Goal: Task Accomplishment & Management: Use online tool/utility

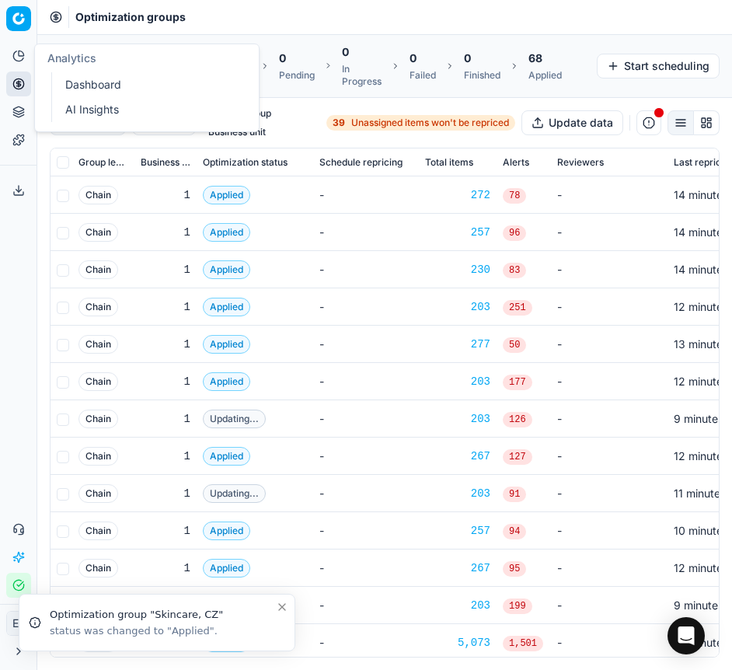
click at [17, 56] on icon at bounding box center [18, 56] width 12 height 12
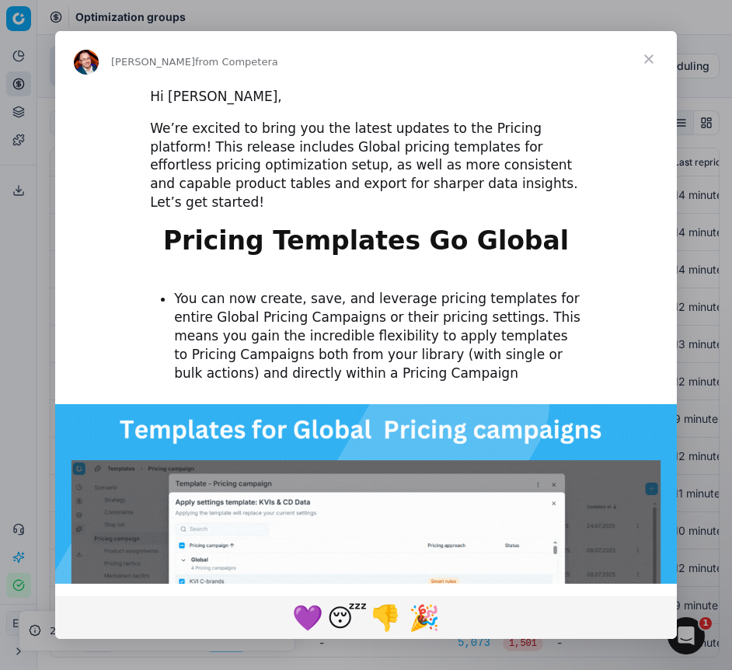
click at [646, 57] on span "Close" at bounding box center [649, 59] width 56 height 56
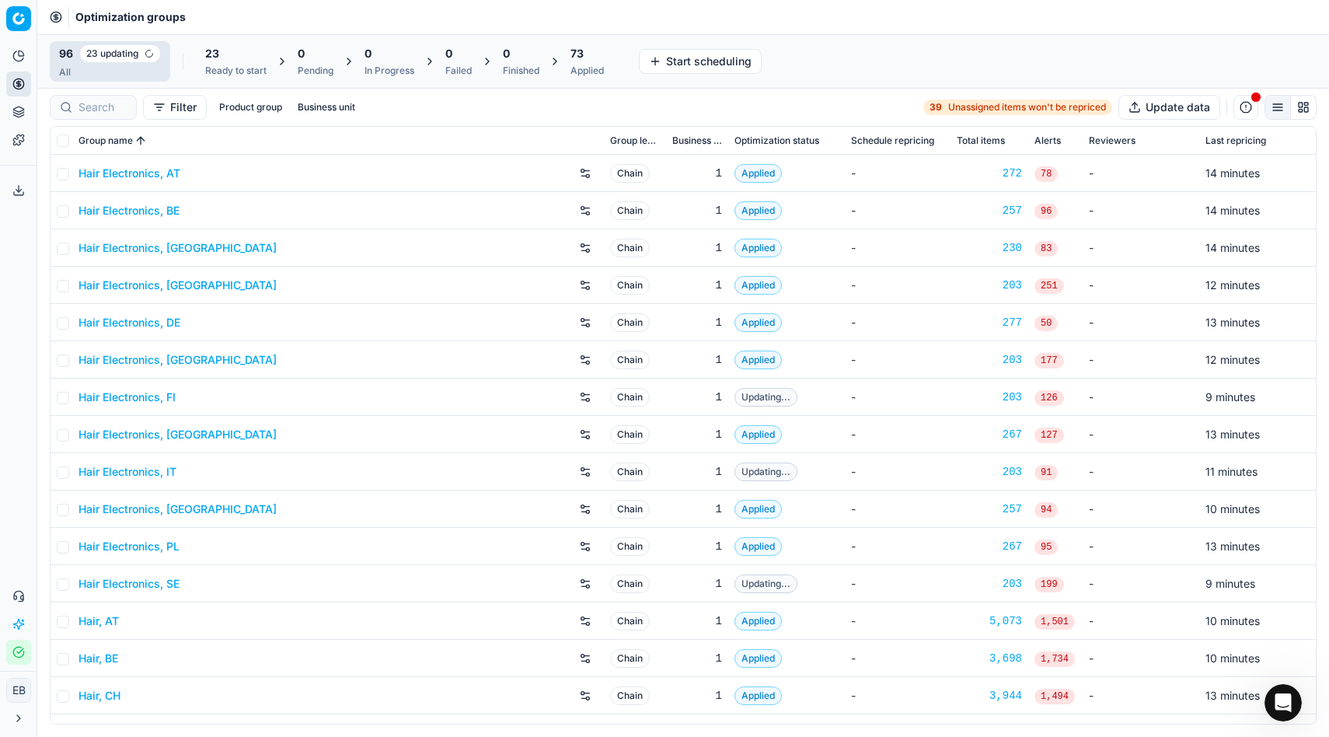
click at [22, 57] on icon at bounding box center [18, 56] width 12 height 12
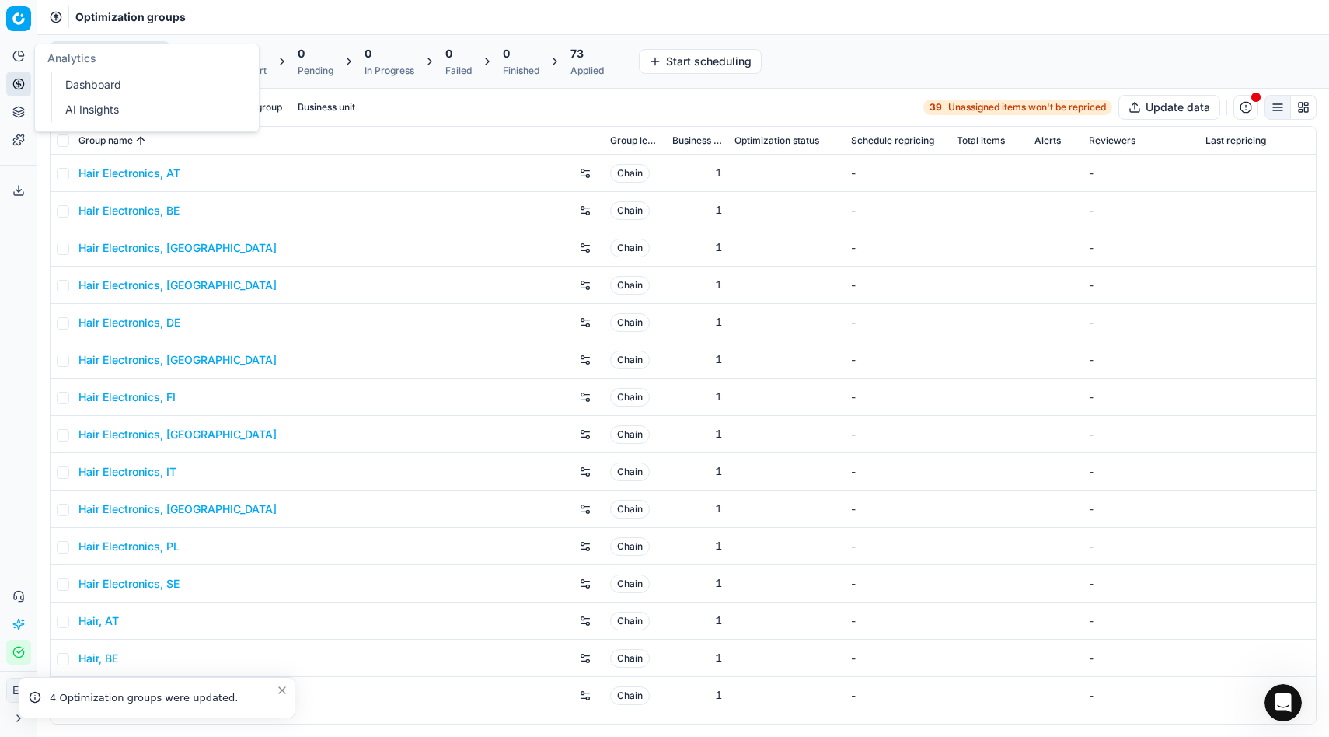
click at [79, 89] on link "Dashboard" at bounding box center [149, 85] width 181 height 22
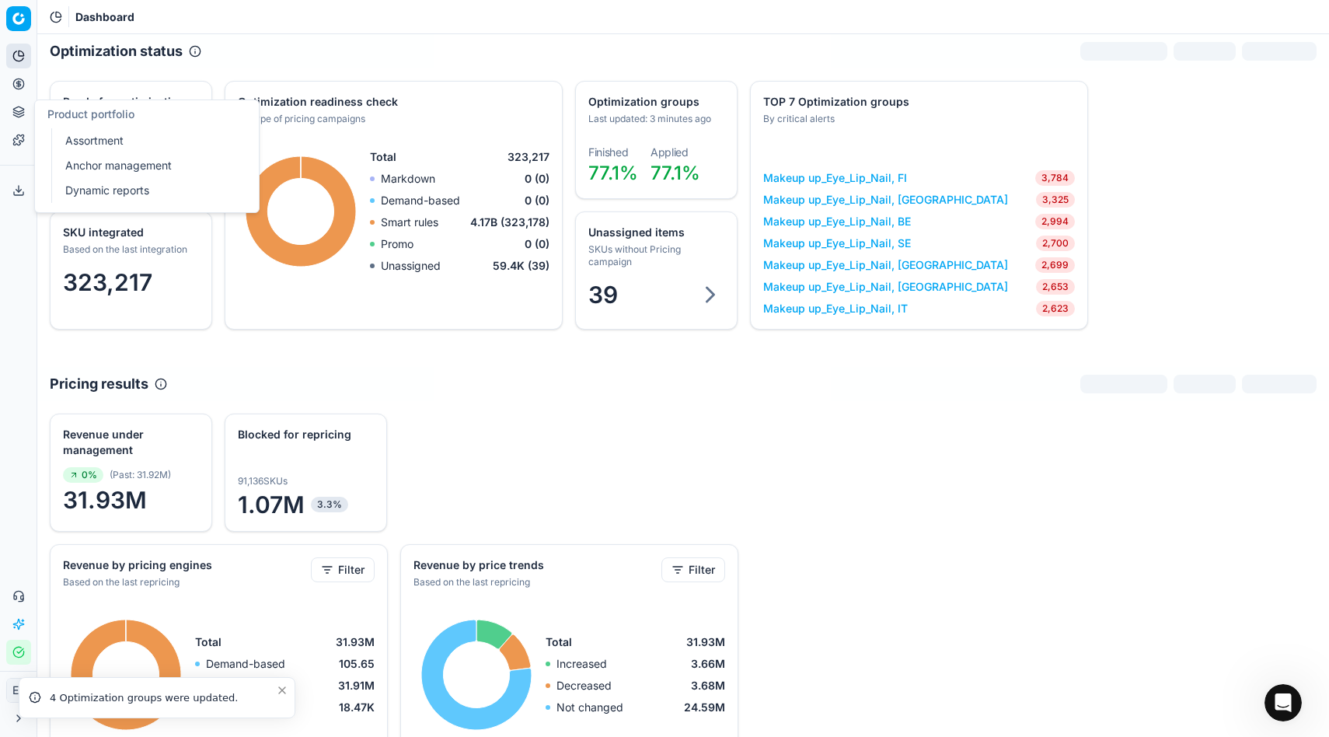
click at [94, 137] on link "Assortment" at bounding box center [149, 141] width 181 height 22
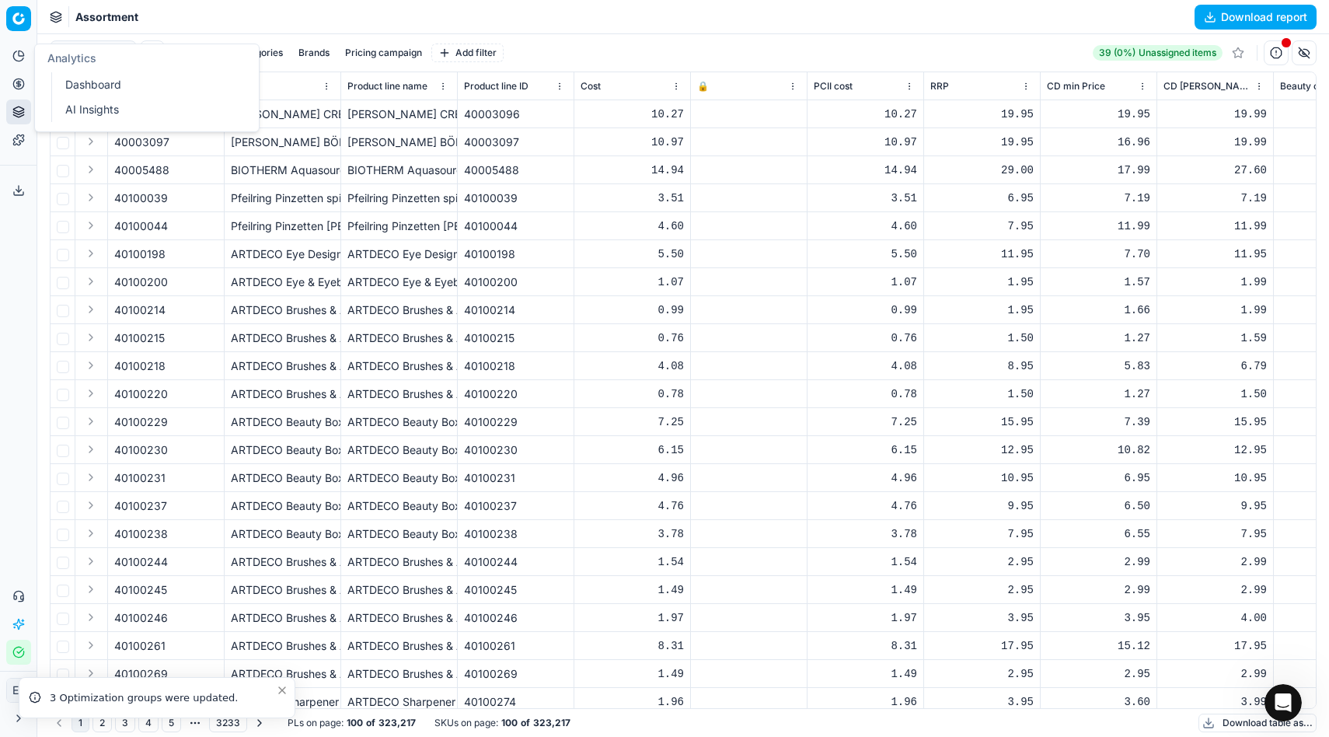
click at [22, 61] on icon at bounding box center [18, 56] width 12 height 12
click at [16, 93] on button "Pricing" at bounding box center [18, 83] width 25 height 25
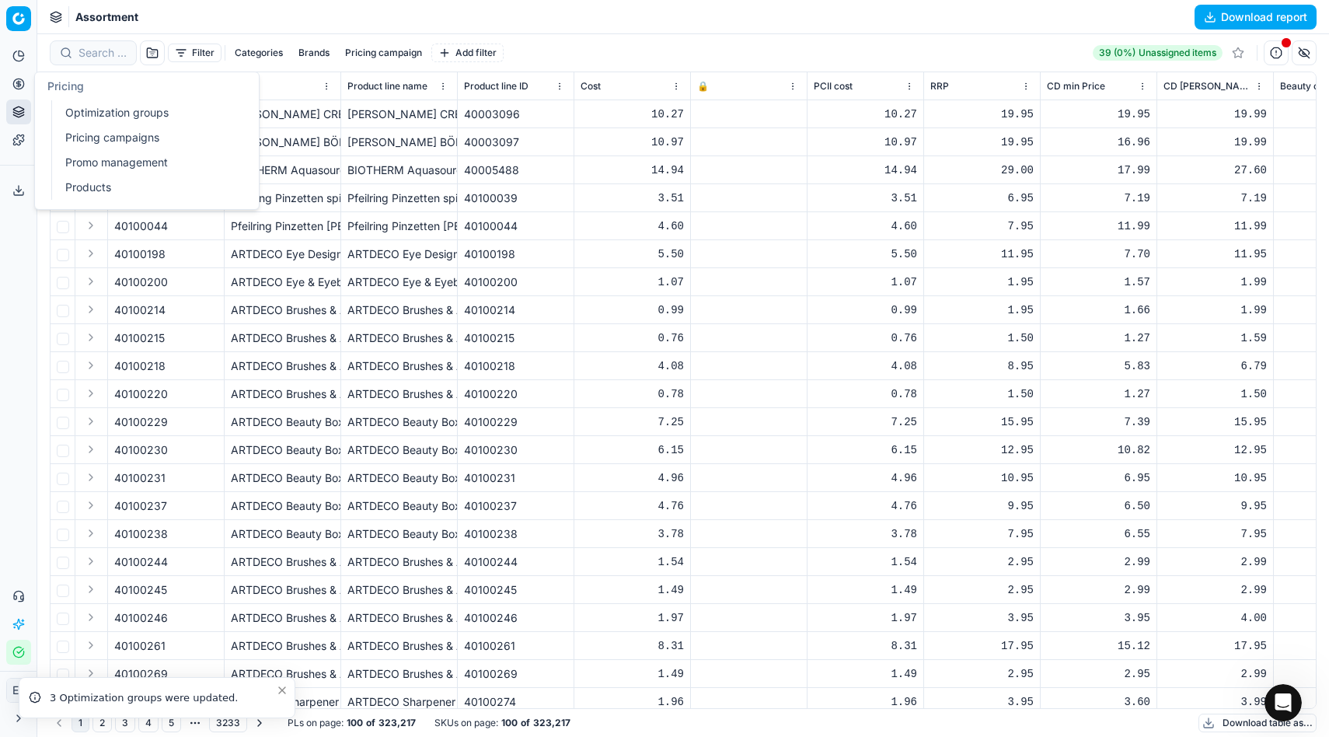
click at [114, 102] on link "Optimization groups" at bounding box center [149, 113] width 181 height 22
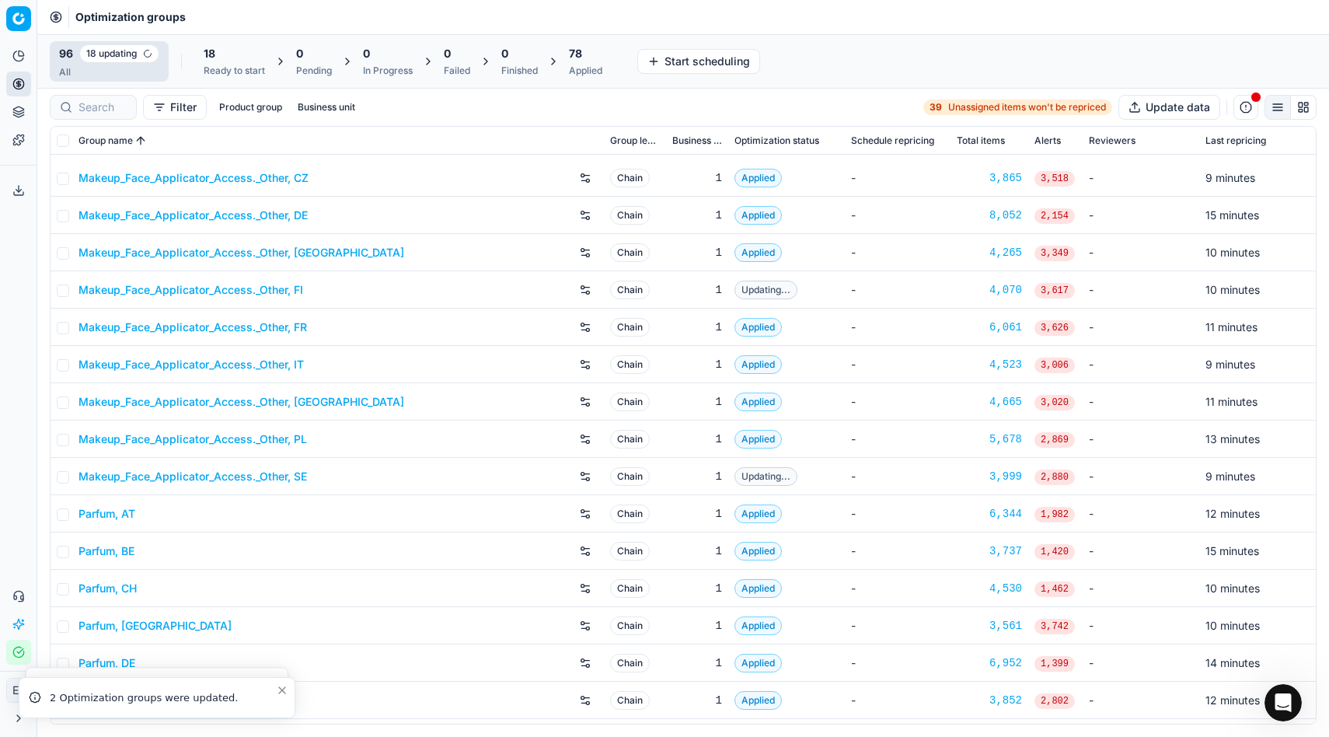
scroll to position [1676, 0]
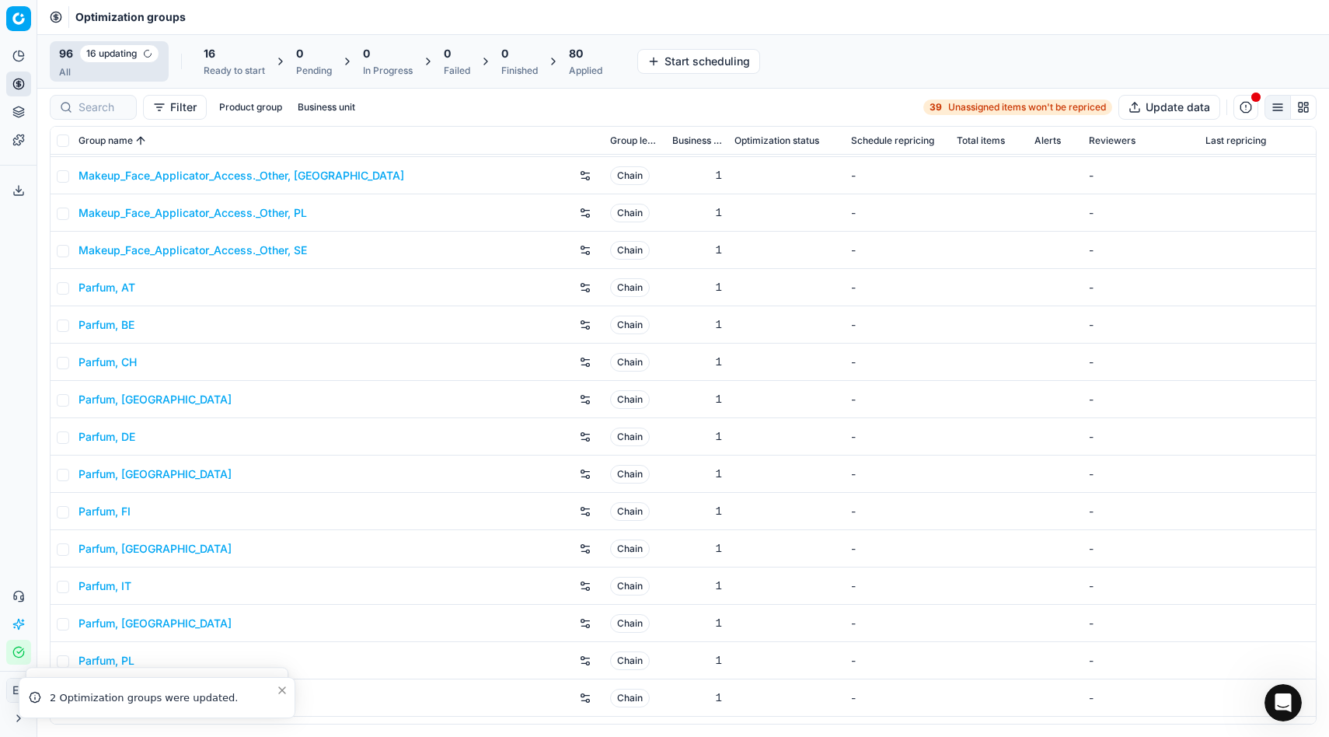
click at [110, 439] on link "Parfum, DE" at bounding box center [106, 437] width 57 height 16
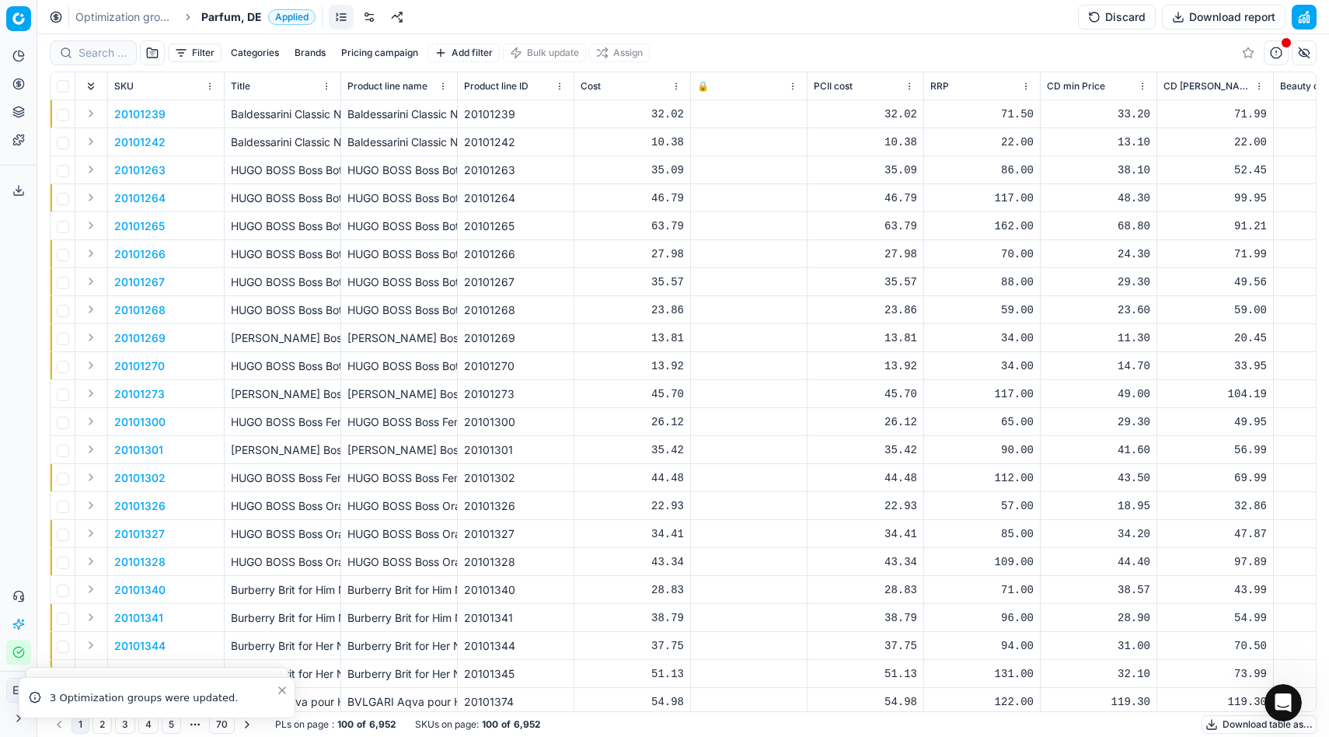
click at [378, 47] on button "Pricing campaign" at bounding box center [379, 53] width 89 height 19
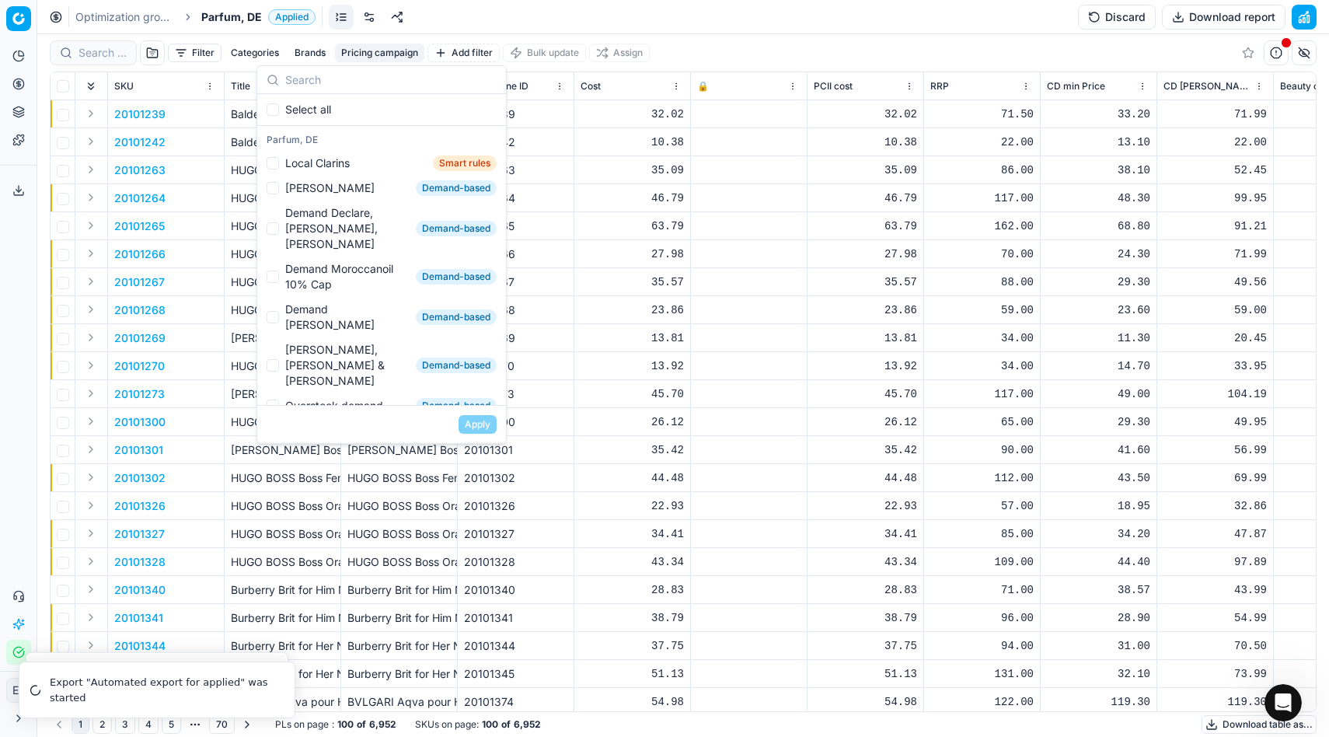
click at [382, 52] on button "Pricing campaign" at bounding box center [379, 53] width 89 height 19
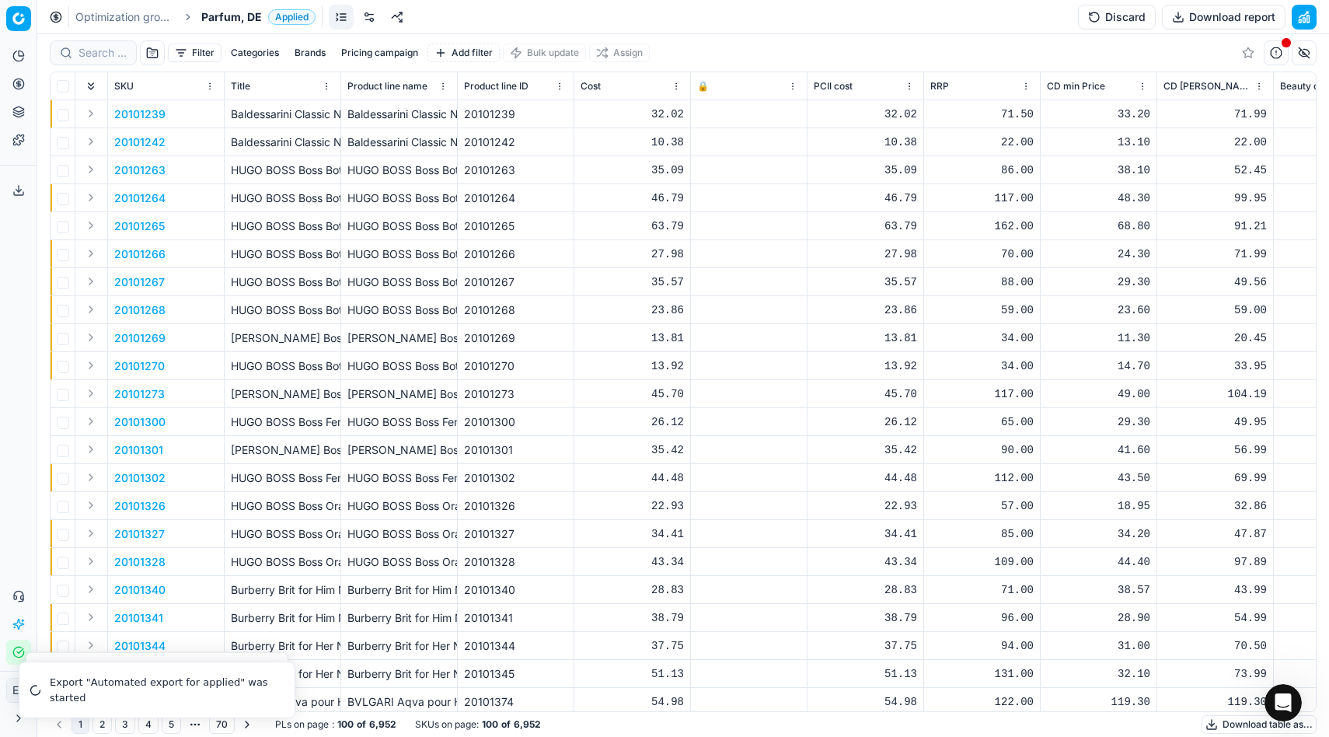
click at [382, 52] on button "Pricing campaign" at bounding box center [379, 53] width 89 height 19
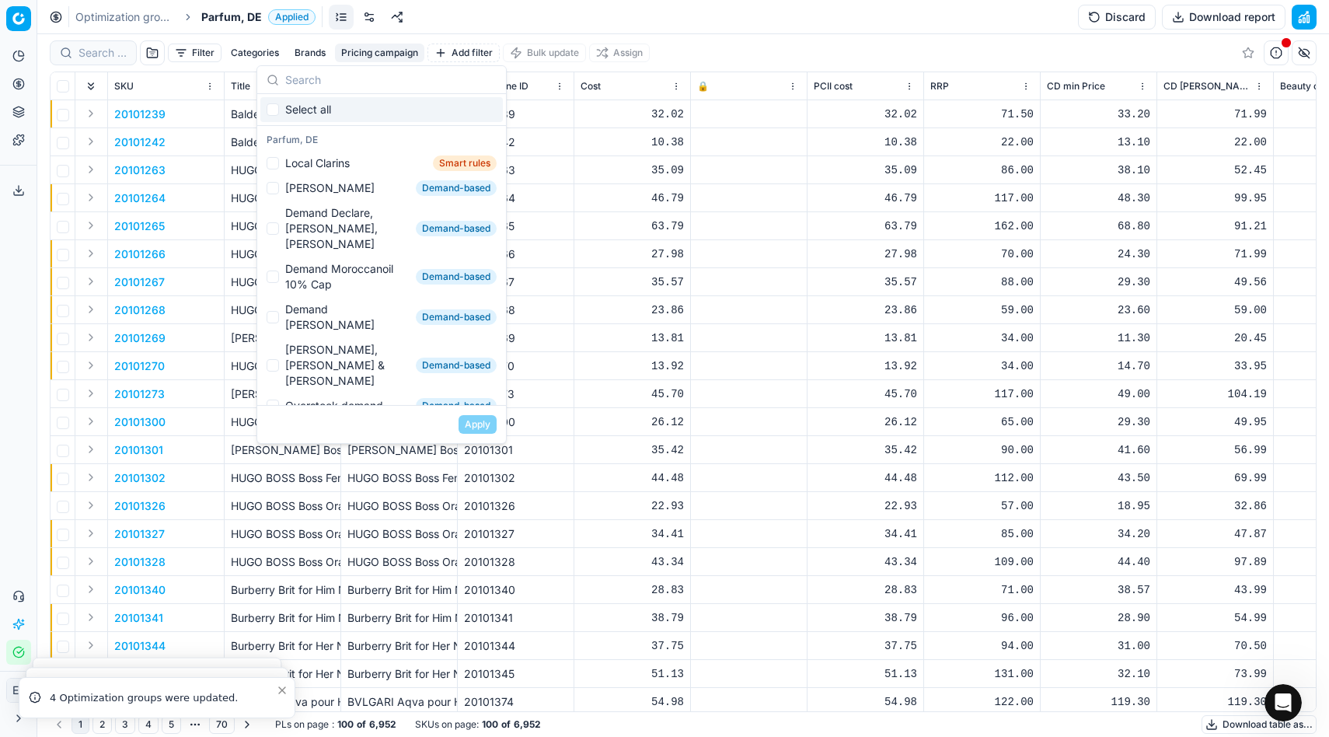
click at [345, 72] on input "text" at bounding box center [390, 79] width 211 height 31
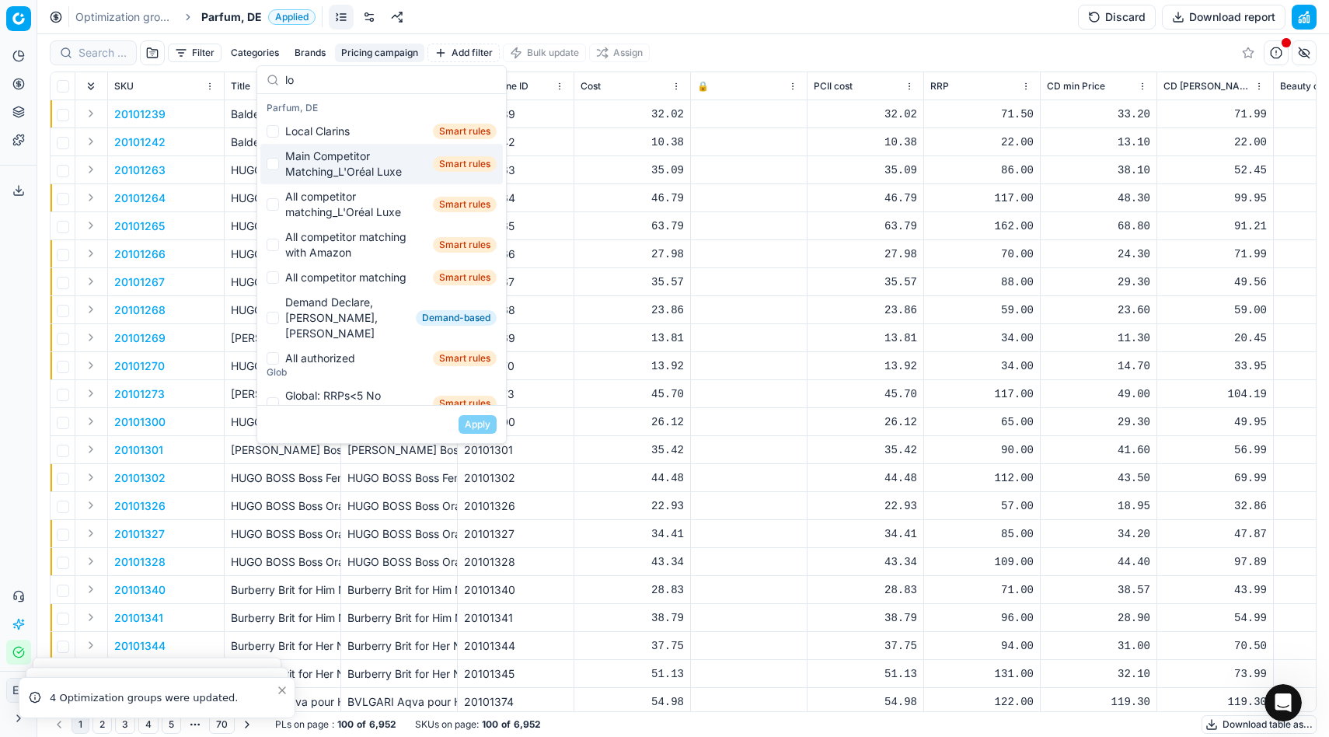
type input "lo"
click at [339, 169] on div "Main Competitor Matching_L'Oréal Luxe" at bounding box center [355, 163] width 141 height 31
click at [276, 162] on input "Suggestions" at bounding box center [272, 164] width 12 height 12
checkbox input "false"
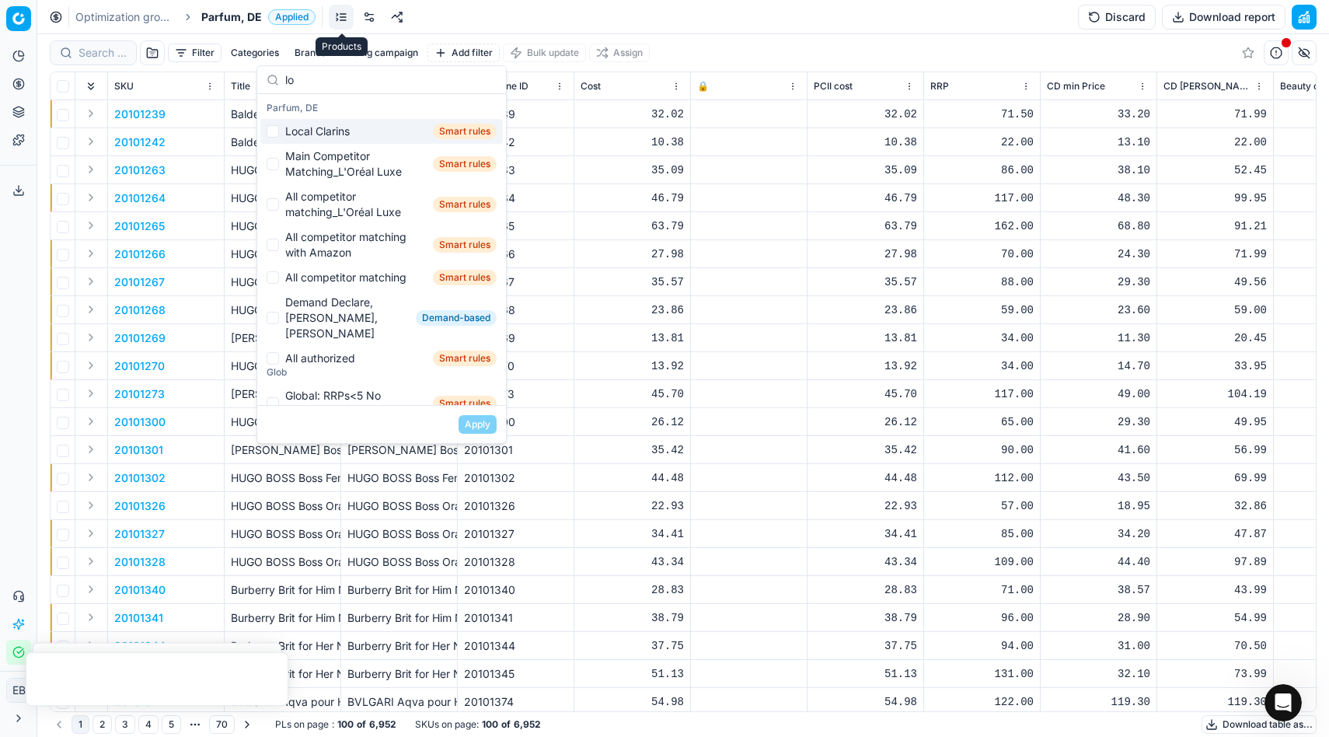
click at [337, 16] on link at bounding box center [341, 17] width 25 height 25
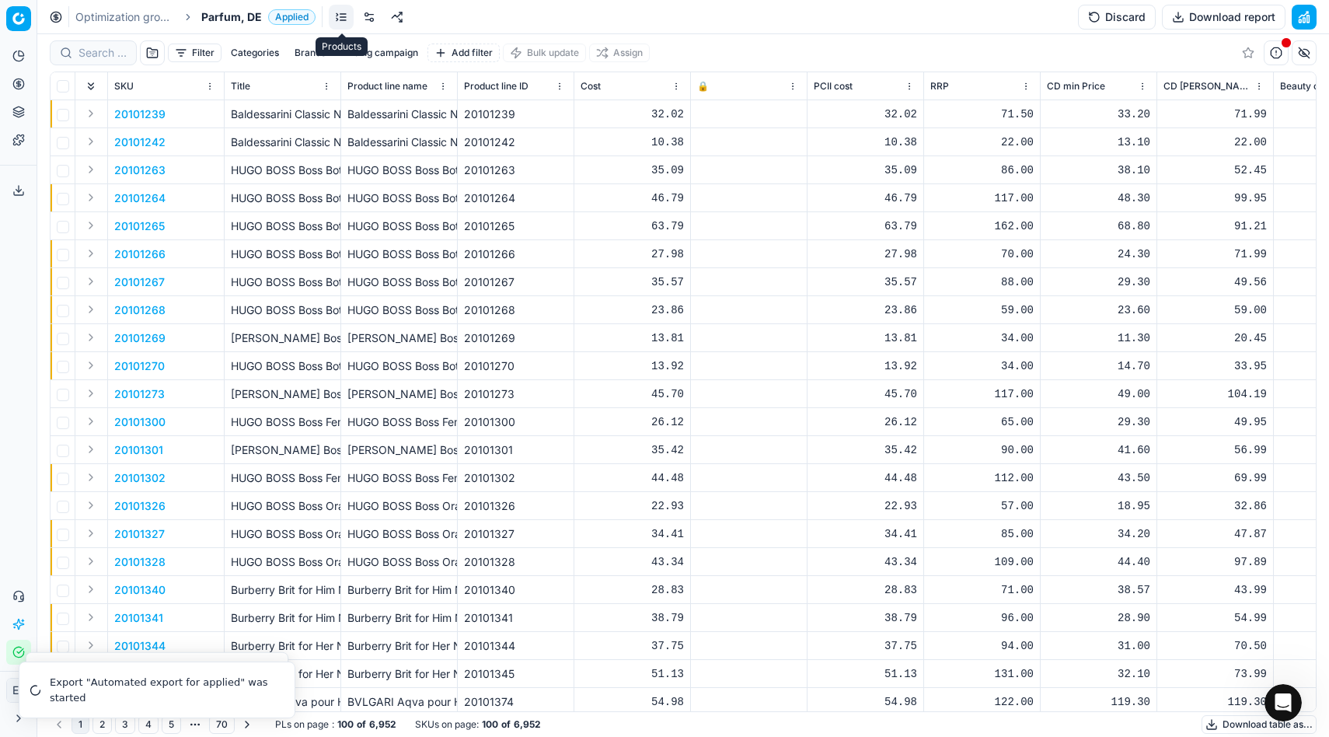
click at [337, 16] on link at bounding box center [341, 17] width 25 height 25
click at [382, 23] on div at bounding box center [369, 17] width 81 height 25
click at [373, 22] on link at bounding box center [369, 17] width 25 height 25
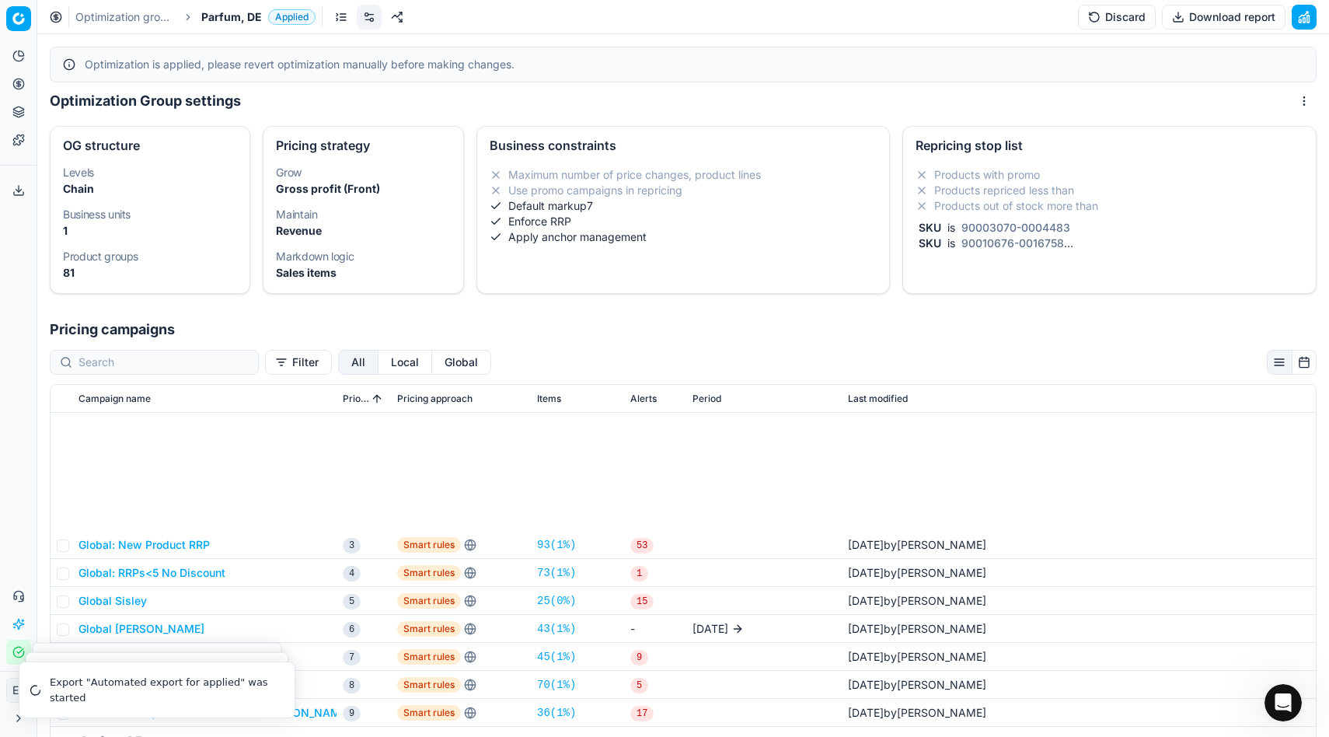
scroll to position [204, 0]
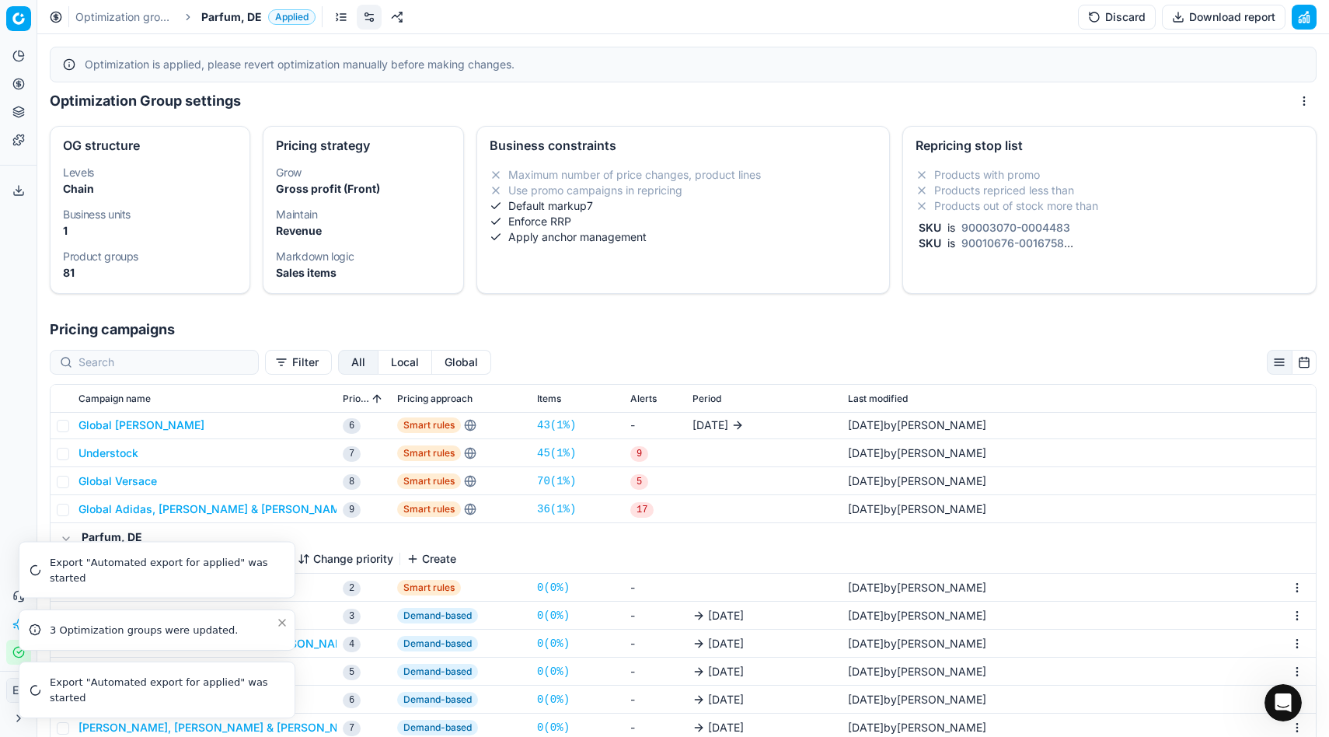
click at [279, 622] on icon "Close toast" at bounding box center [282, 622] width 12 height 12
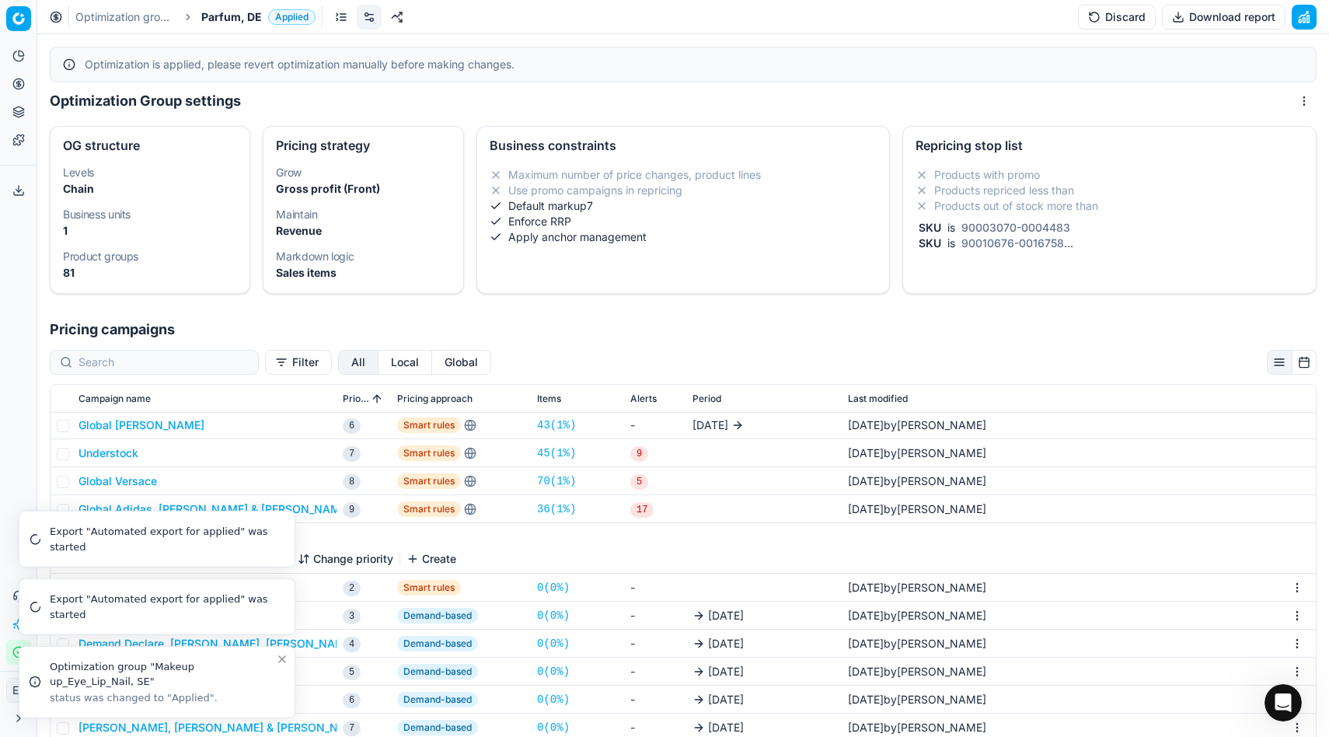
click at [280, 661] on icon "Close toast" at bounding box center [282, 659] width 12 height 12
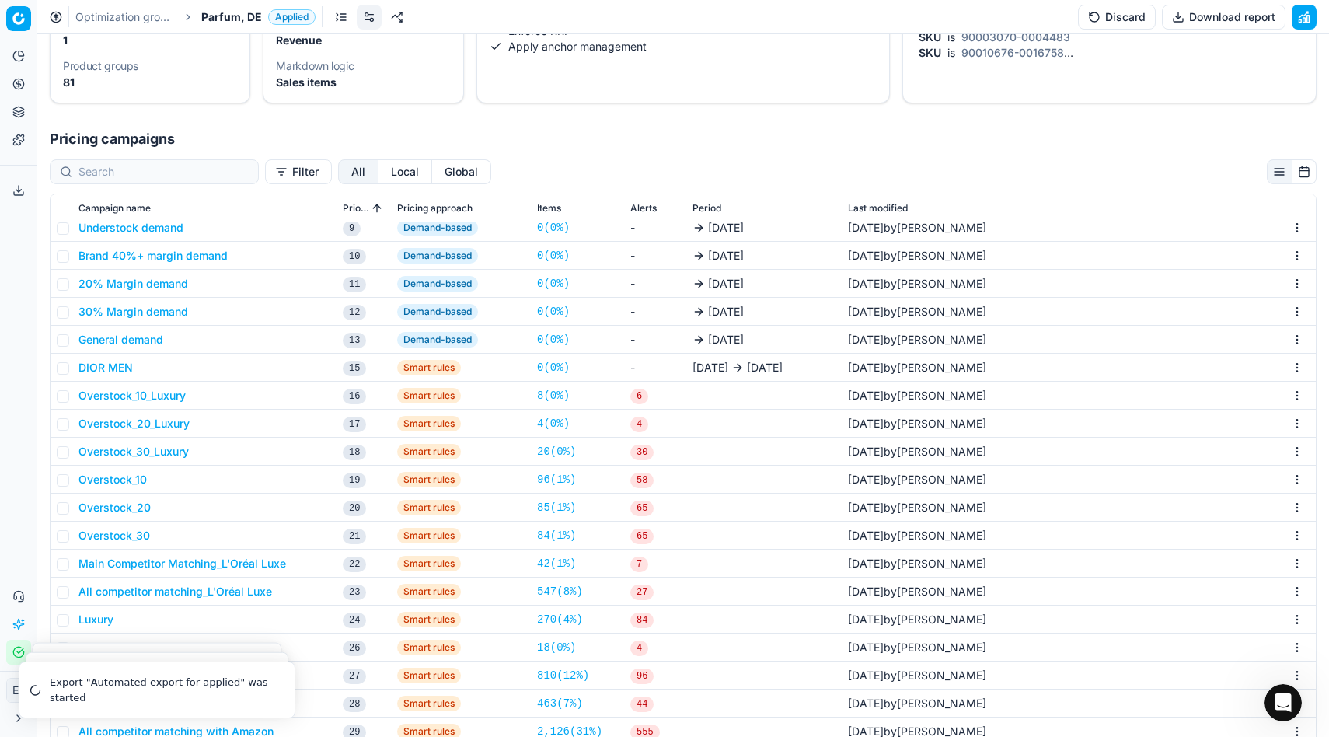
scroll to position [199, 0]
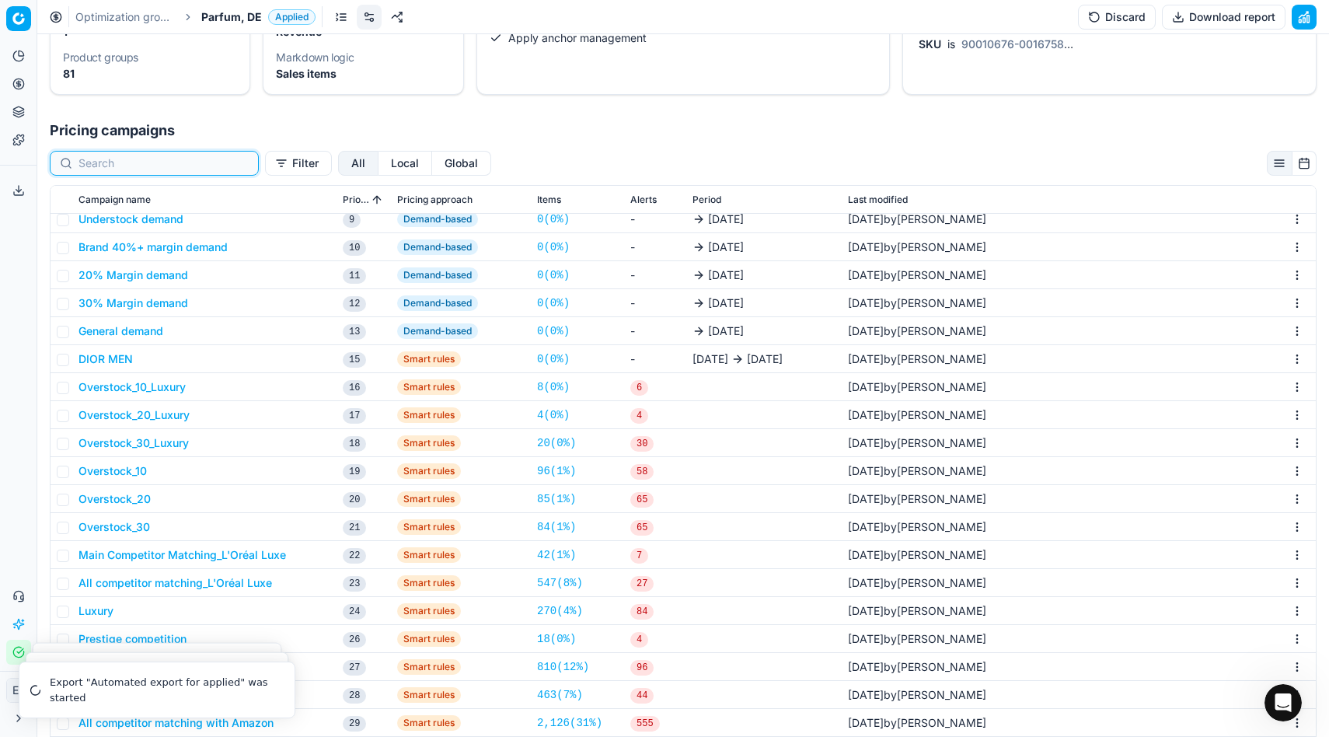
click at [105, 164] on input at bounding box center [163, 163] width 170 height 16
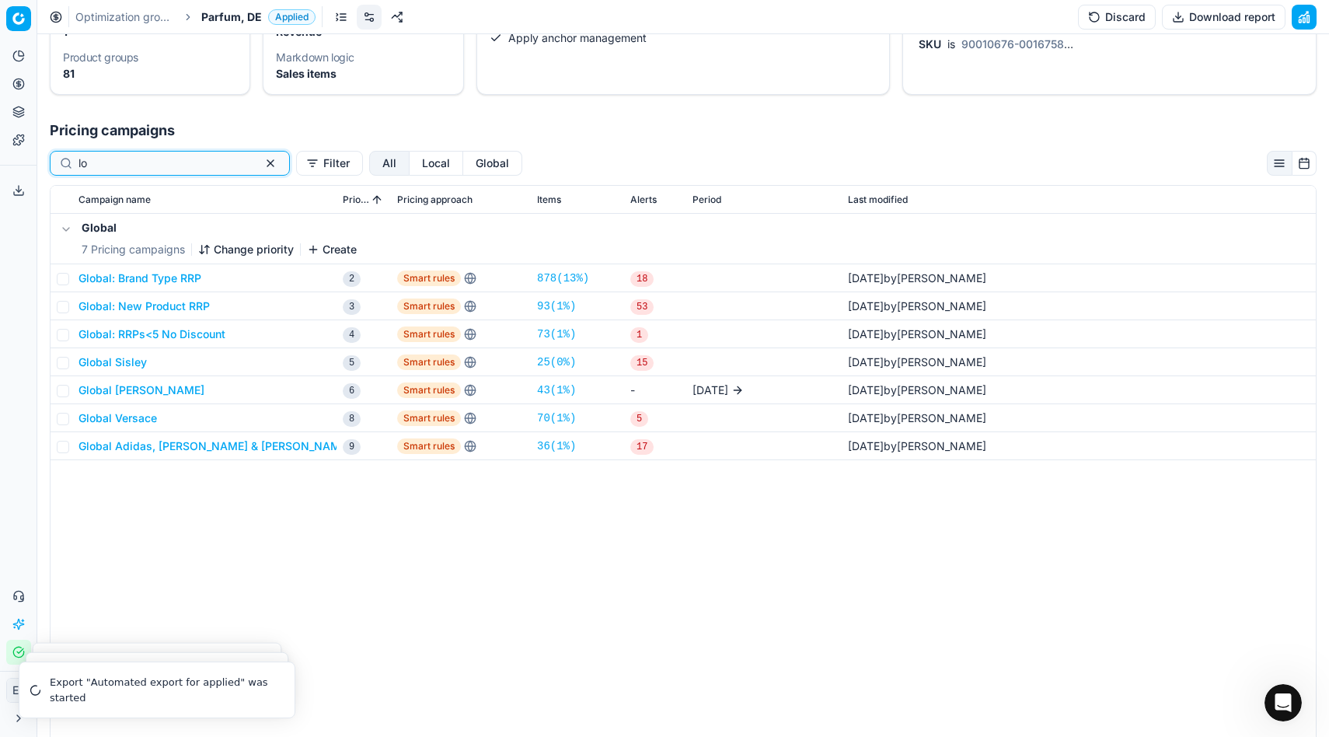
scroll to position [0, 0]
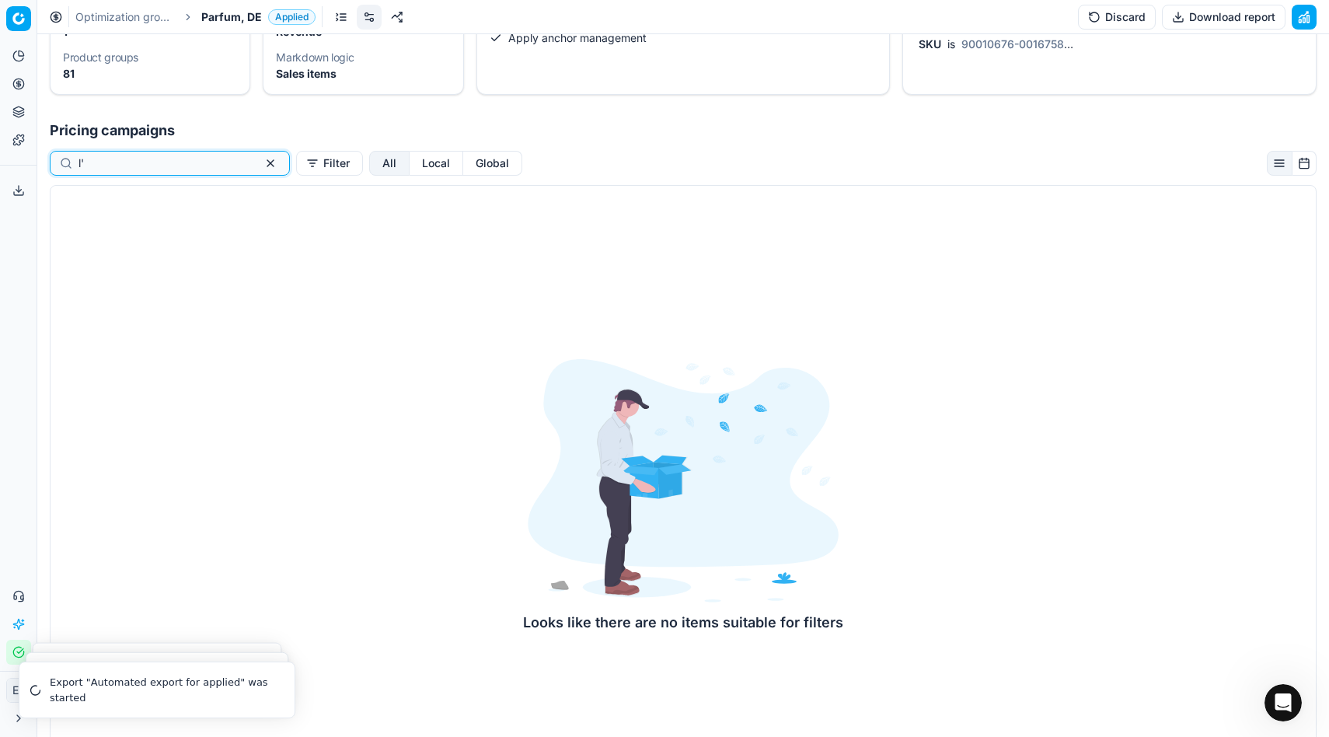
type input "l"
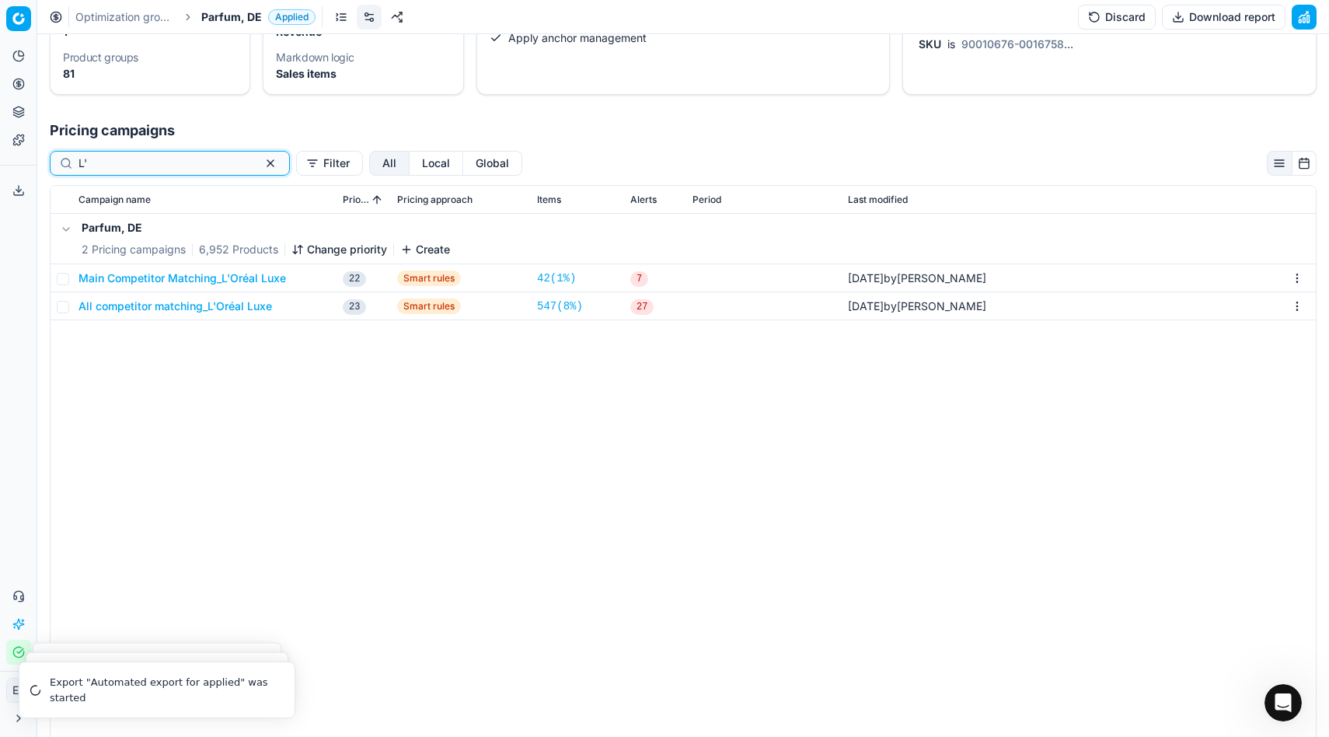
type input "L'"
click at [142, 280] on button "Main Competitor Matching_L'Oréal Luxe" at bounding box center [181, 278] width 207 height 16
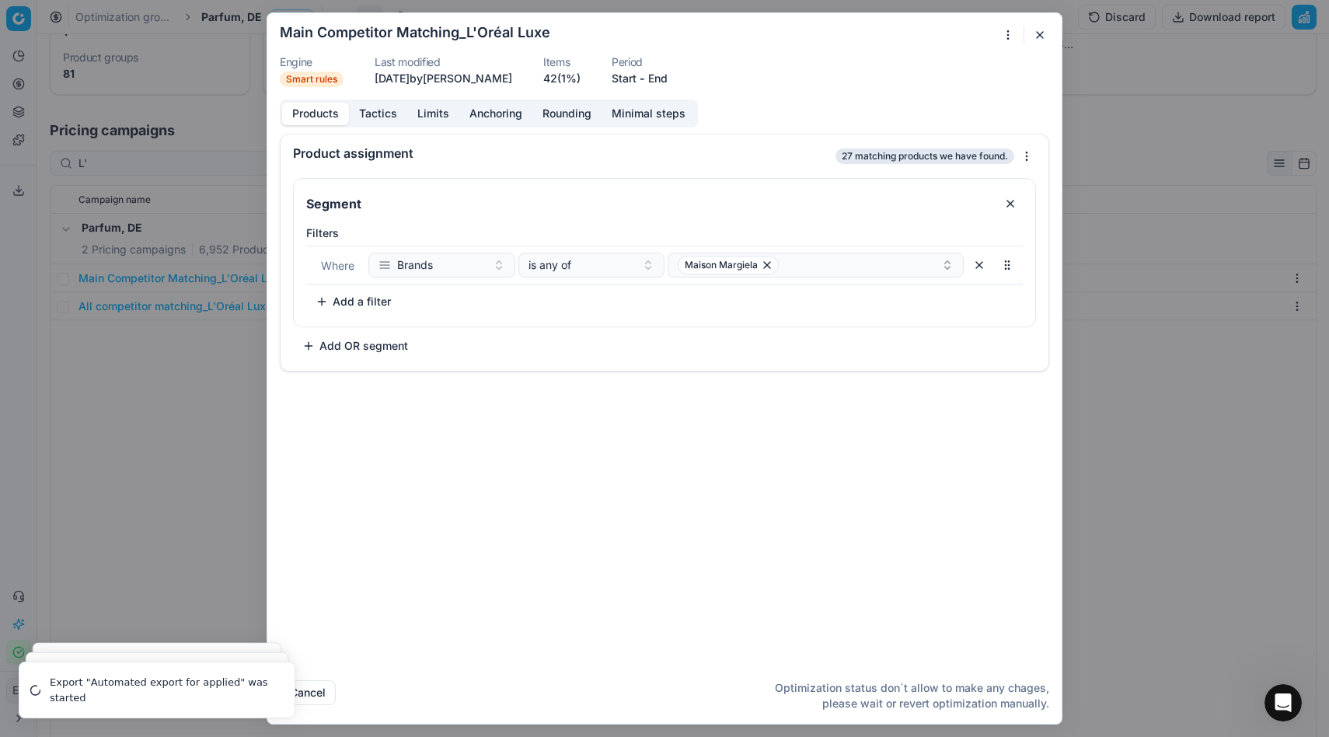
click at [382, 117] on button "Tactics" at bounding box center [378, 114] width 58 height 23
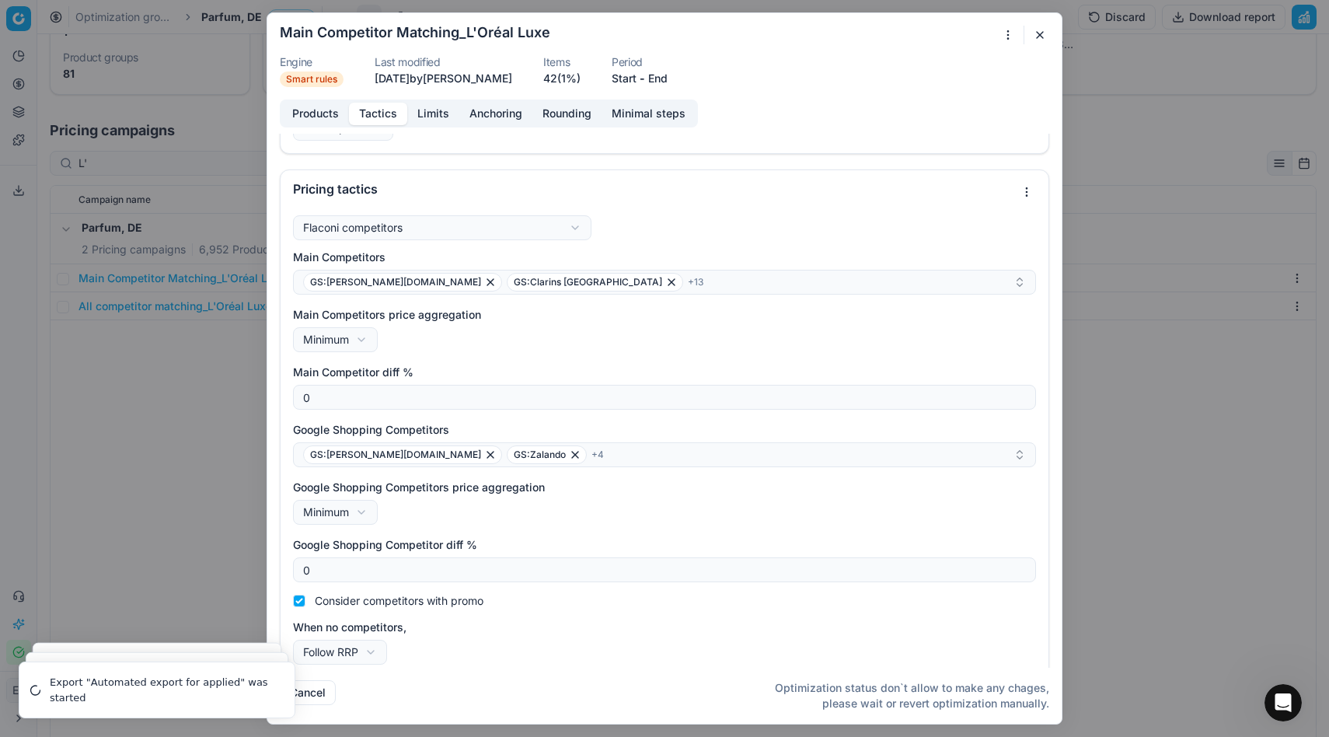
scroll to position [61, 0]
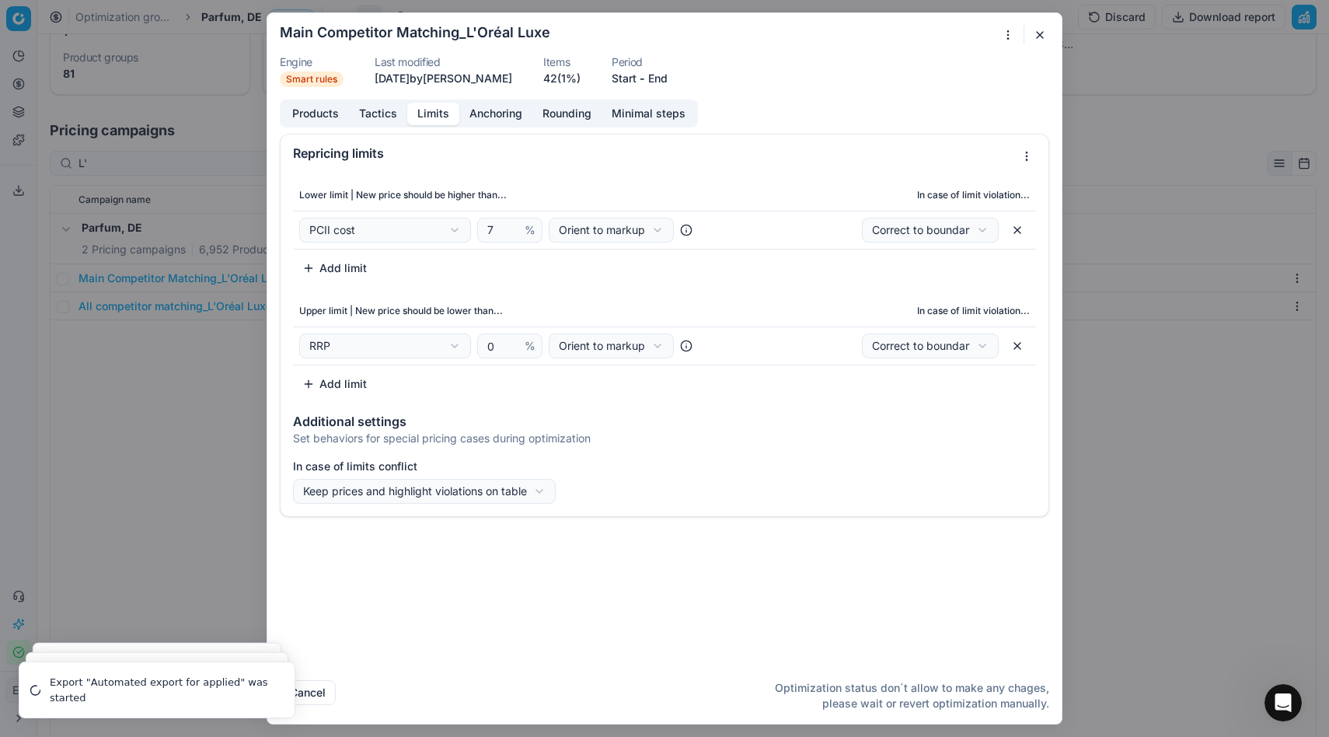
click at [430, 113] on button "Limits" at bounding box center [433, 114] width 52 height 23
click at [504, 122] on button "Anchoring" at bounding box center [495, 114] width 73 height 23
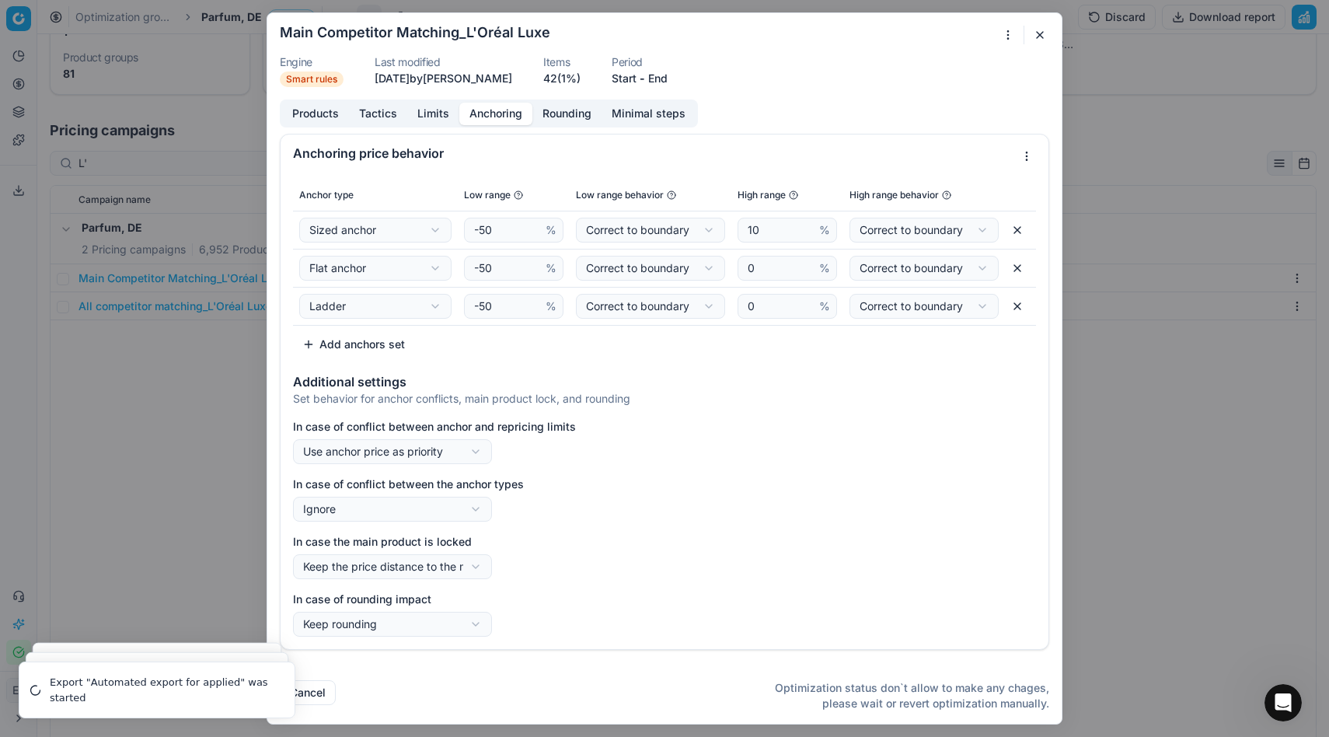
click at [552, 119] on button "Rounding" at bounding box center [566, 114] width 69 height 23
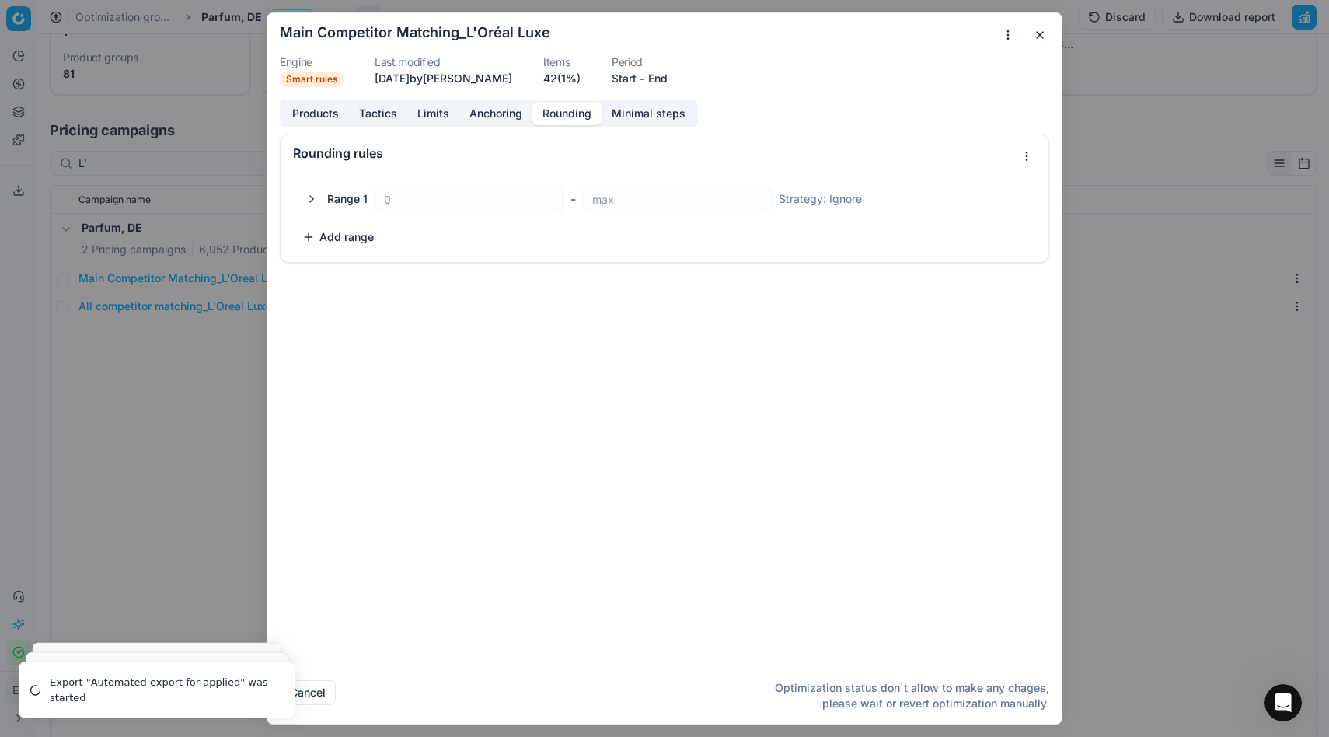
click at [617, 117] on button "Minimal steps" at bounding box center [648, 114] width 94 height 23
click at [324, 110] on button "Products" at bounding box center [315, 114] width 67 height 23
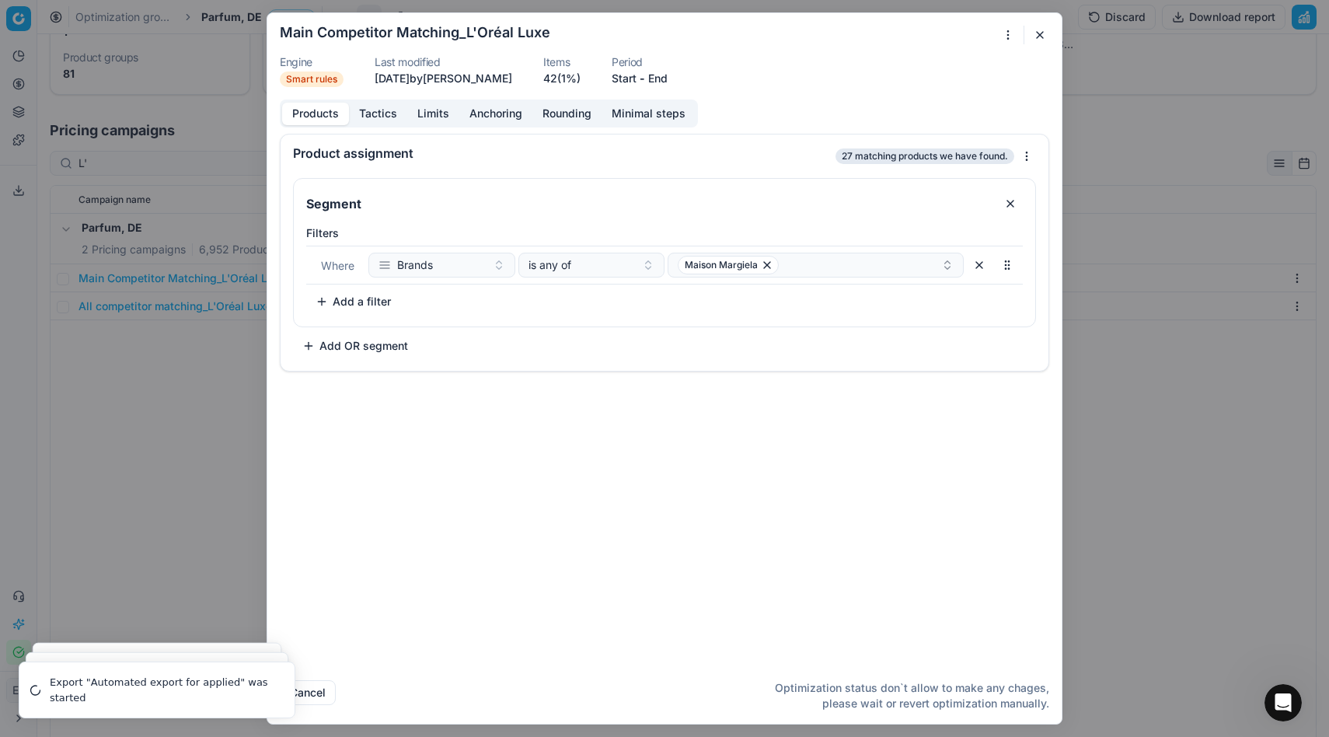
click at [731, 40] on button "button" at bounding box center [1039, 35] width 19 height 19
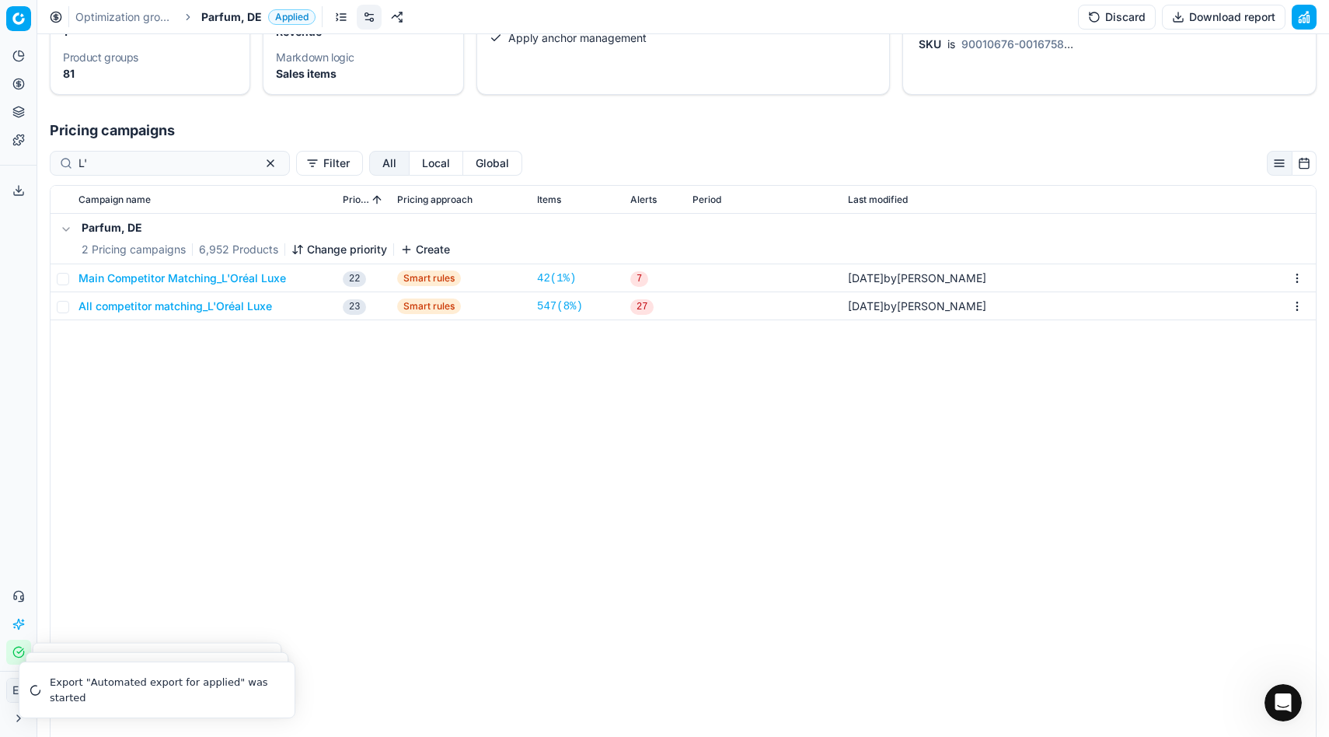
click at [196, 305] on button "All competitor matching_L'Oréal Luxe" at bounding box center [174, 306] width 193 height 16
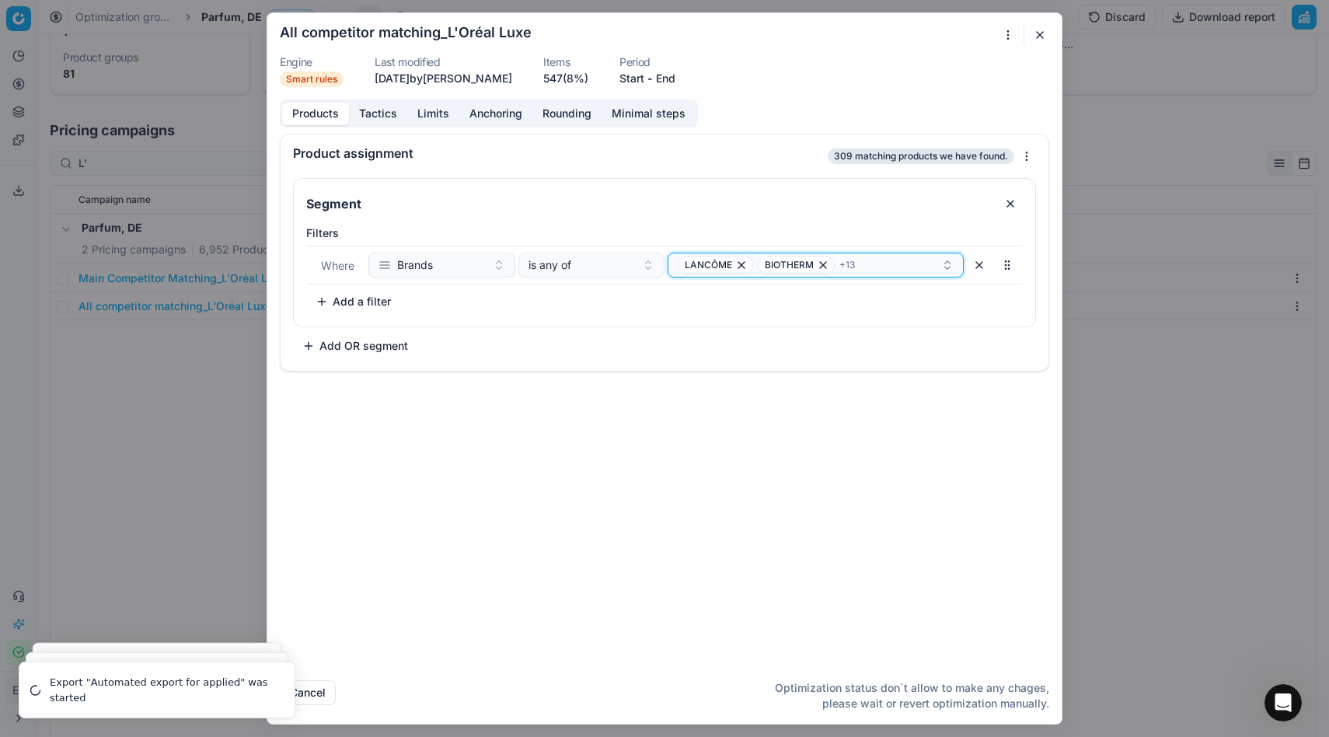
click at [731, 260] on div "LANCÔME BIOTHERM + 13" at bounding box center [808, 265] width 263 height 19
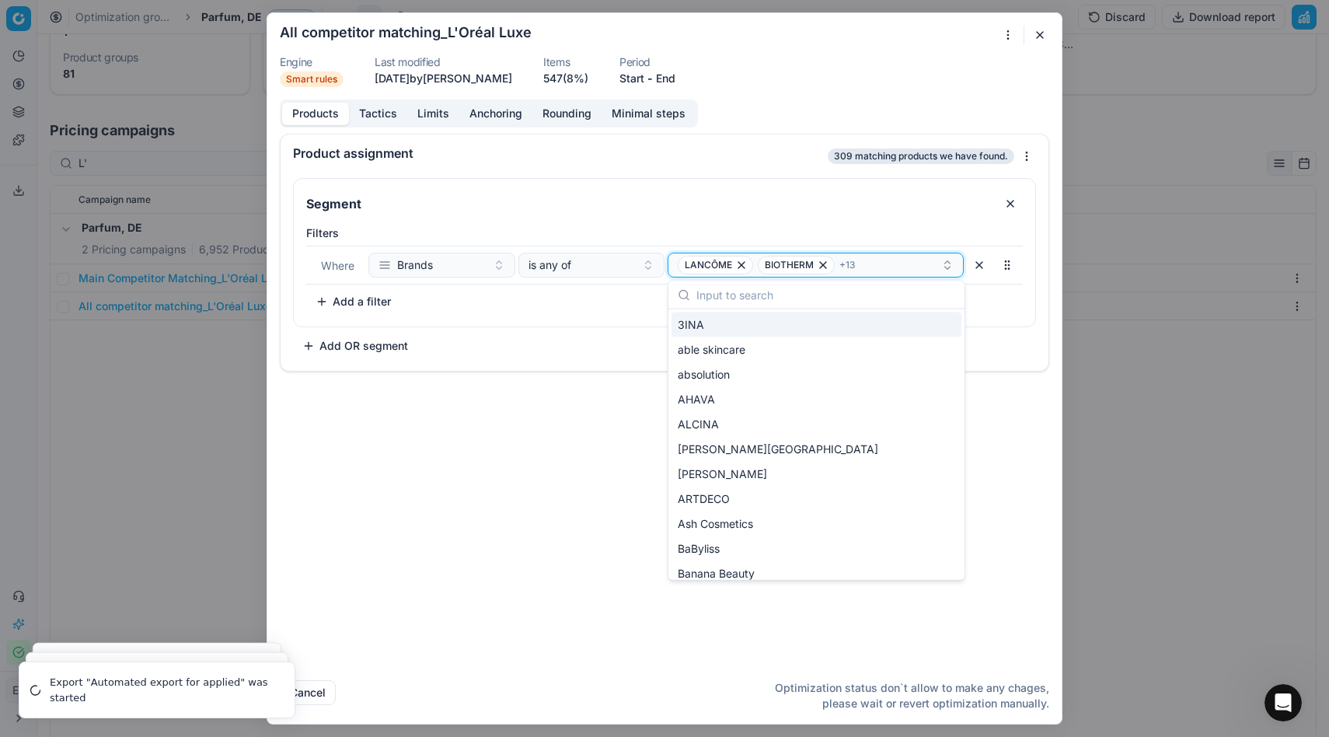
click at [731, 260] on div "LANCÔME BIOTHERM + 13" at bounding box center [808, 265] width 263 height 19
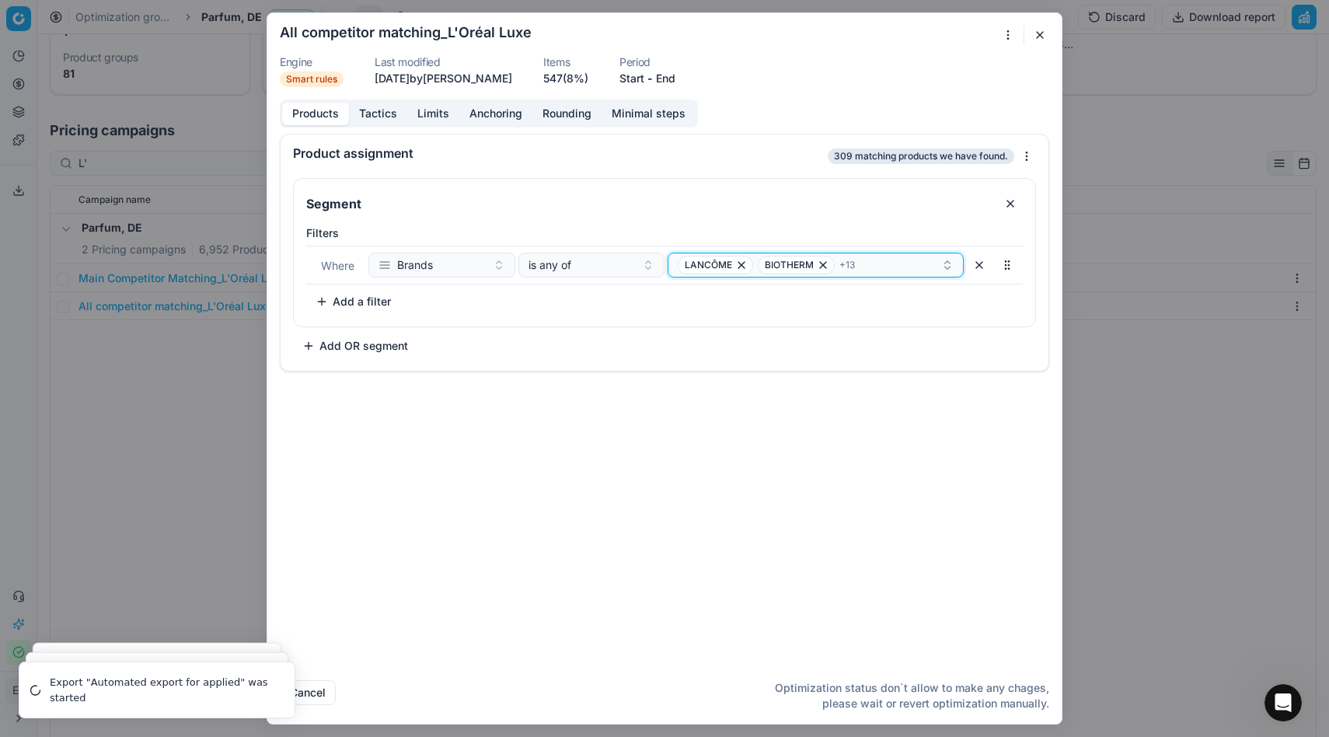
click at [731, 266] on icon "button" at bounding box center [947, 265] width 12 height 12
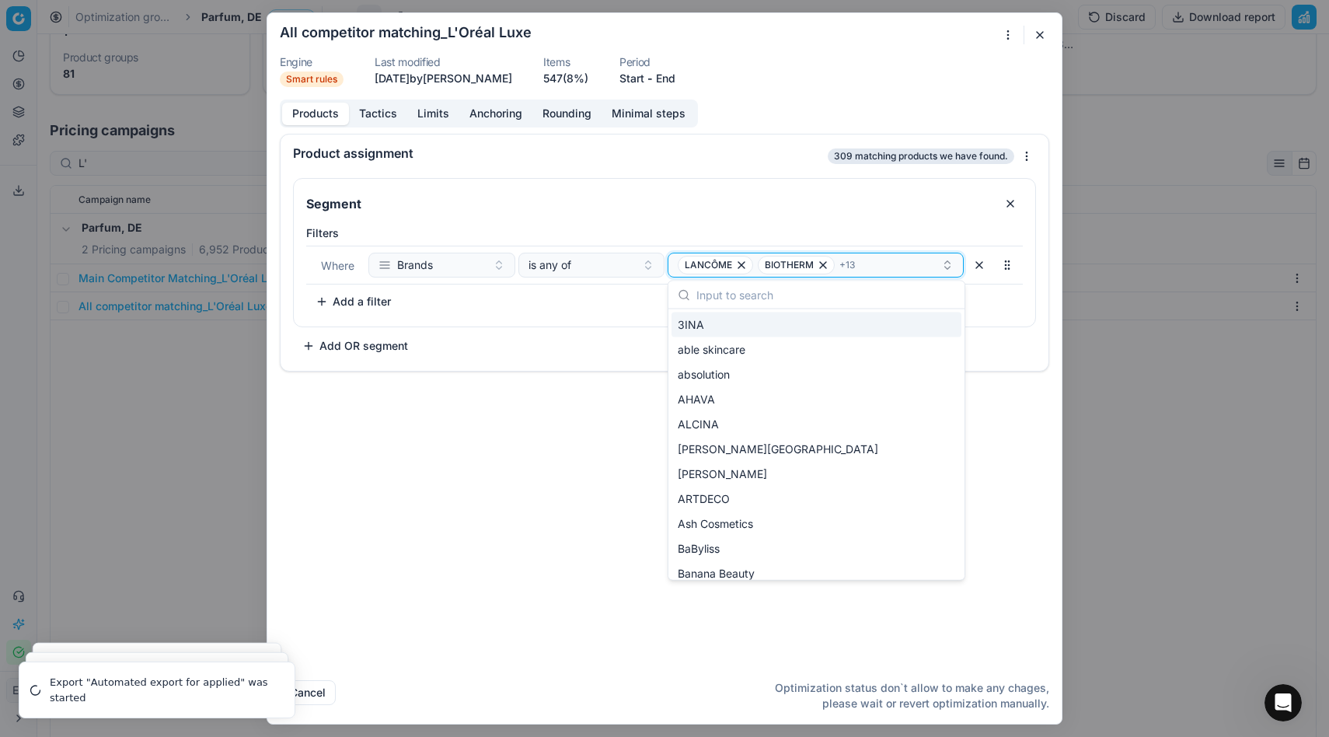
click at [731, 266] on icon "button" at bounding box center [947, 265] width 12 height 12
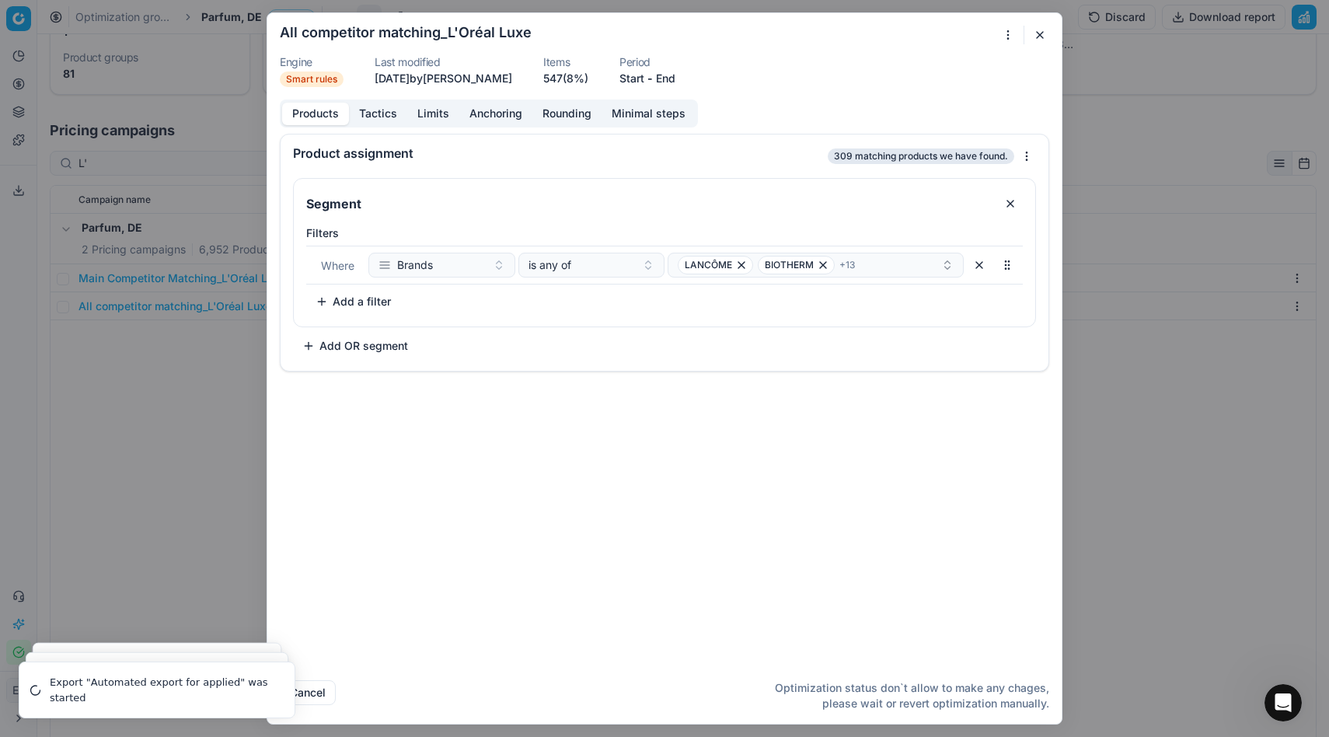
click at [731, 270] on button "button" at bounding box center [1006, 265] width 25 height 25
click at [731, 262] on span "+ 13" at bounding box center [847, 265] width 16 height 12
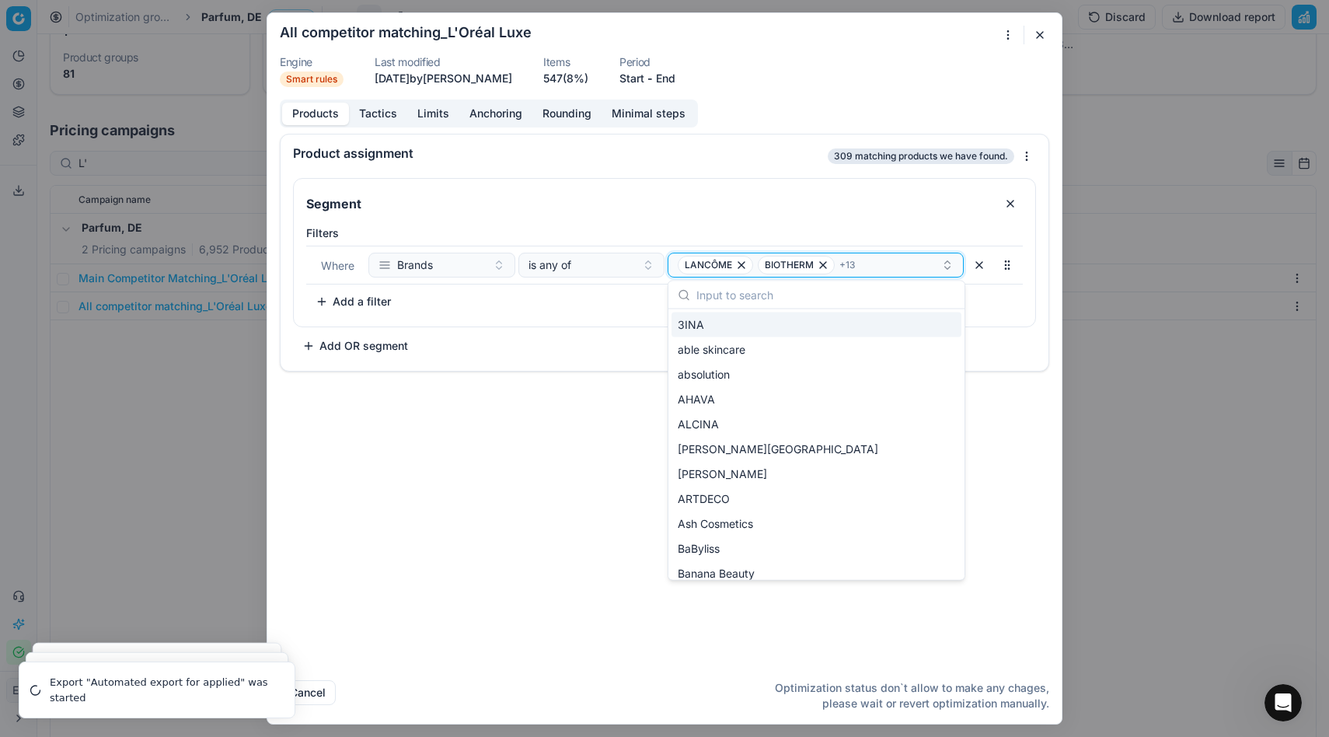
click at [731, 262] on span "+ 13" at bounding box center [847, 265] width 16 height 12
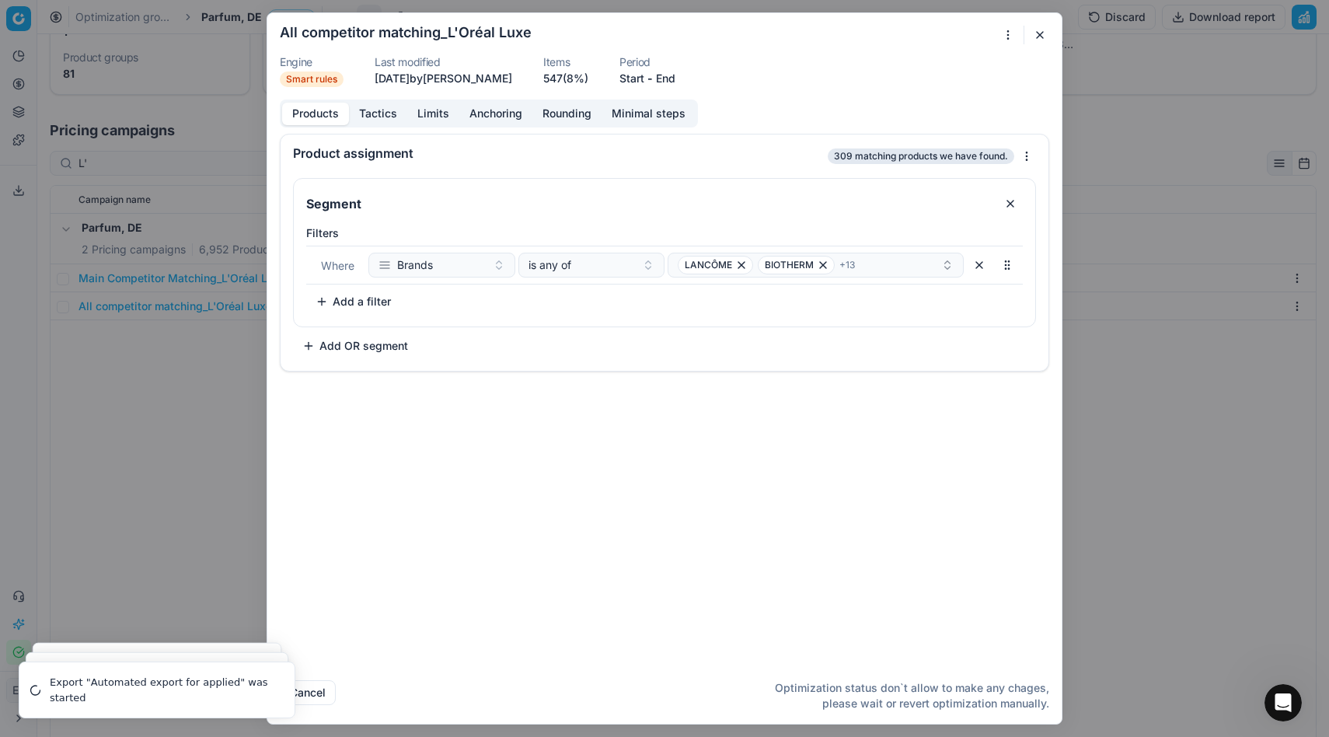
click at [372, 113] on button "Tactics" at bounding box center [378, 114] width 58 height 23
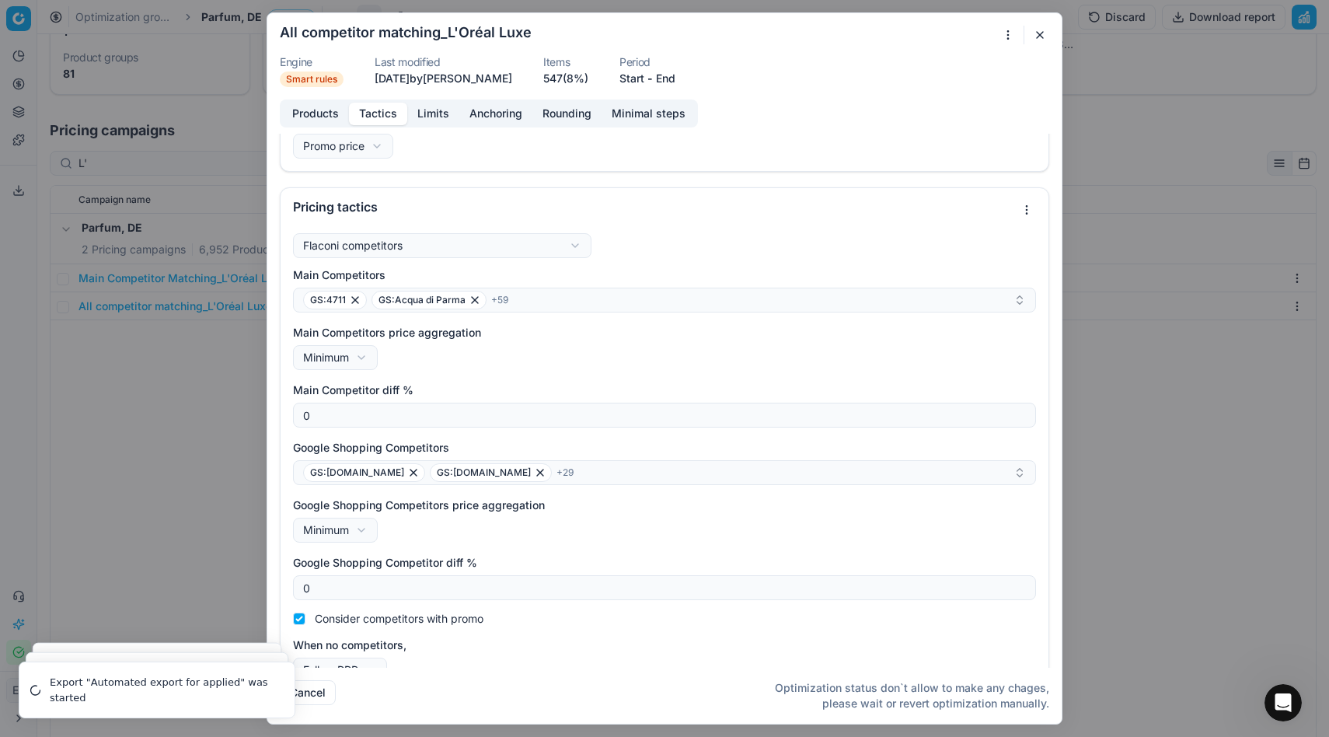
scroll to position [36, 0]
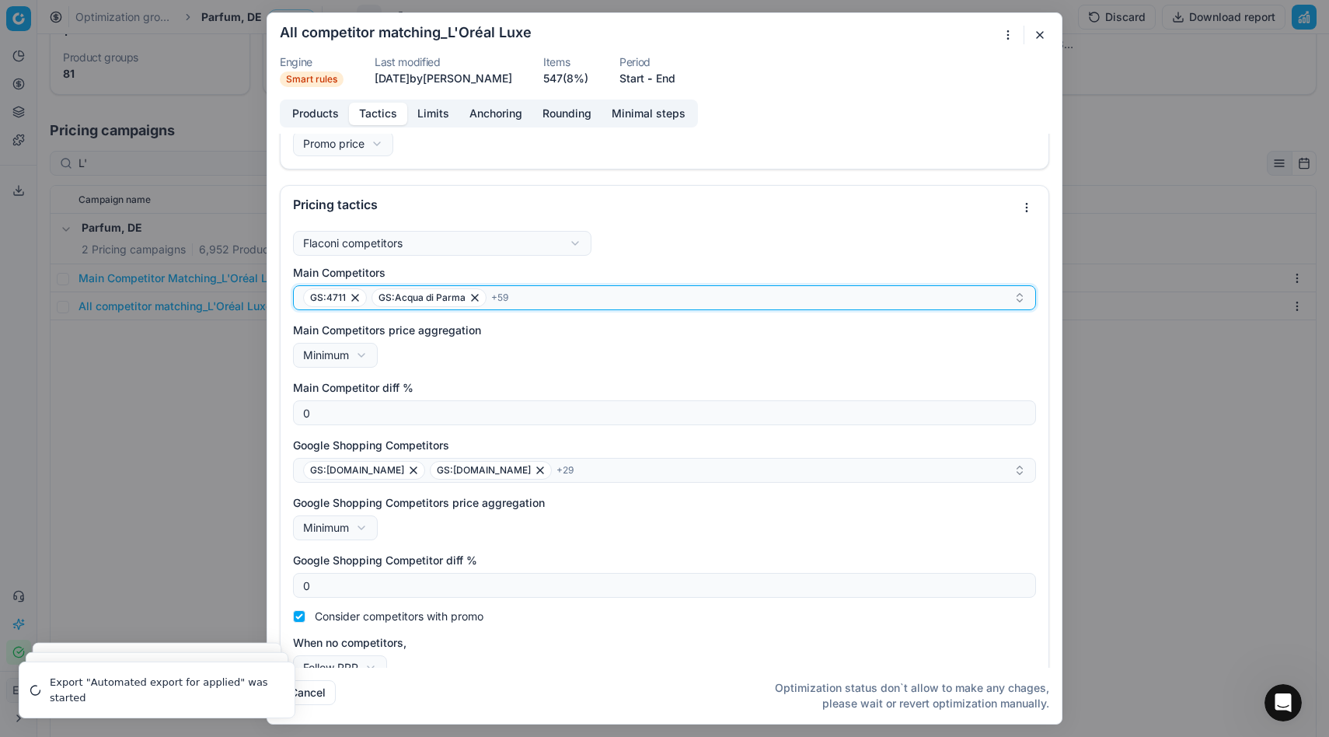
click at [578, 305] on div "GS:4711 GS:Acqua di Parma + 59" at bounding box center [658, 297] width 710 height 19
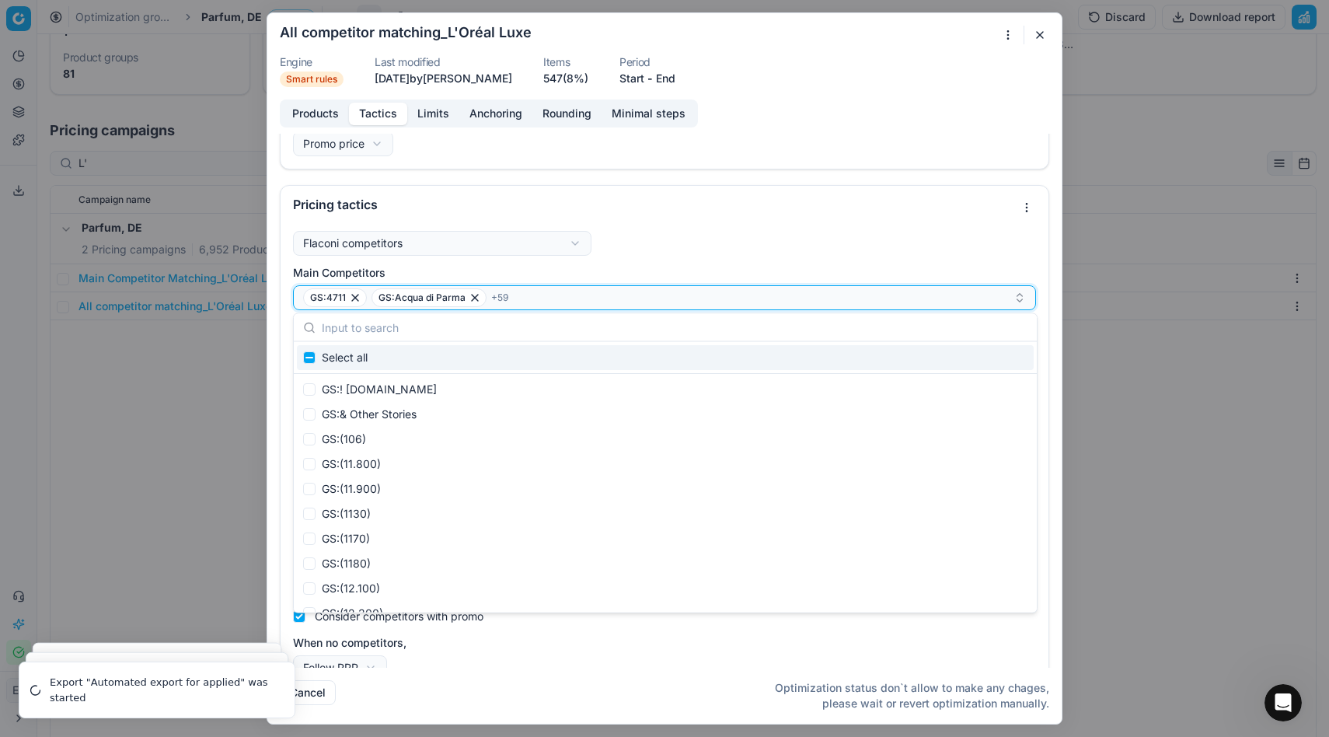
click at [578, 305] on div "GS:4711 GS:Acqua di Parma + 59" at bounding box center [658, 297] width 710 height 19
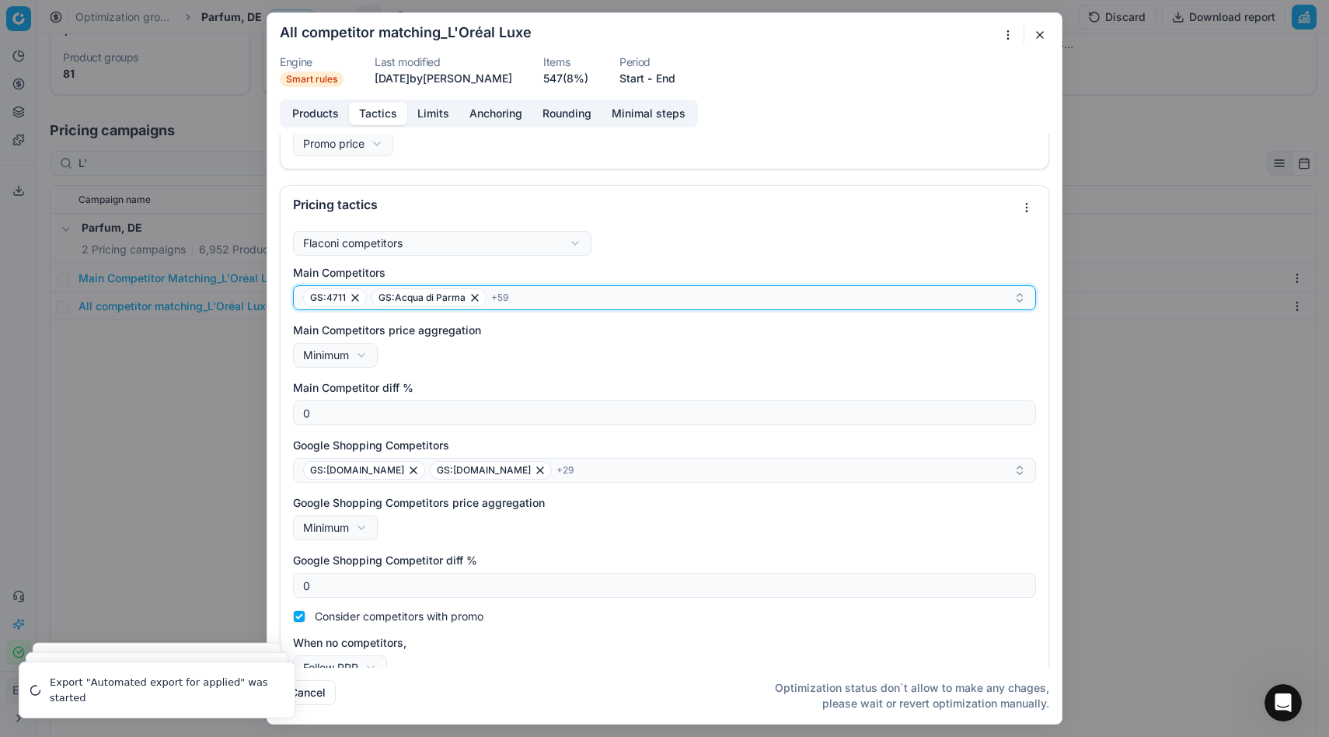
scroll to position [61, 0]
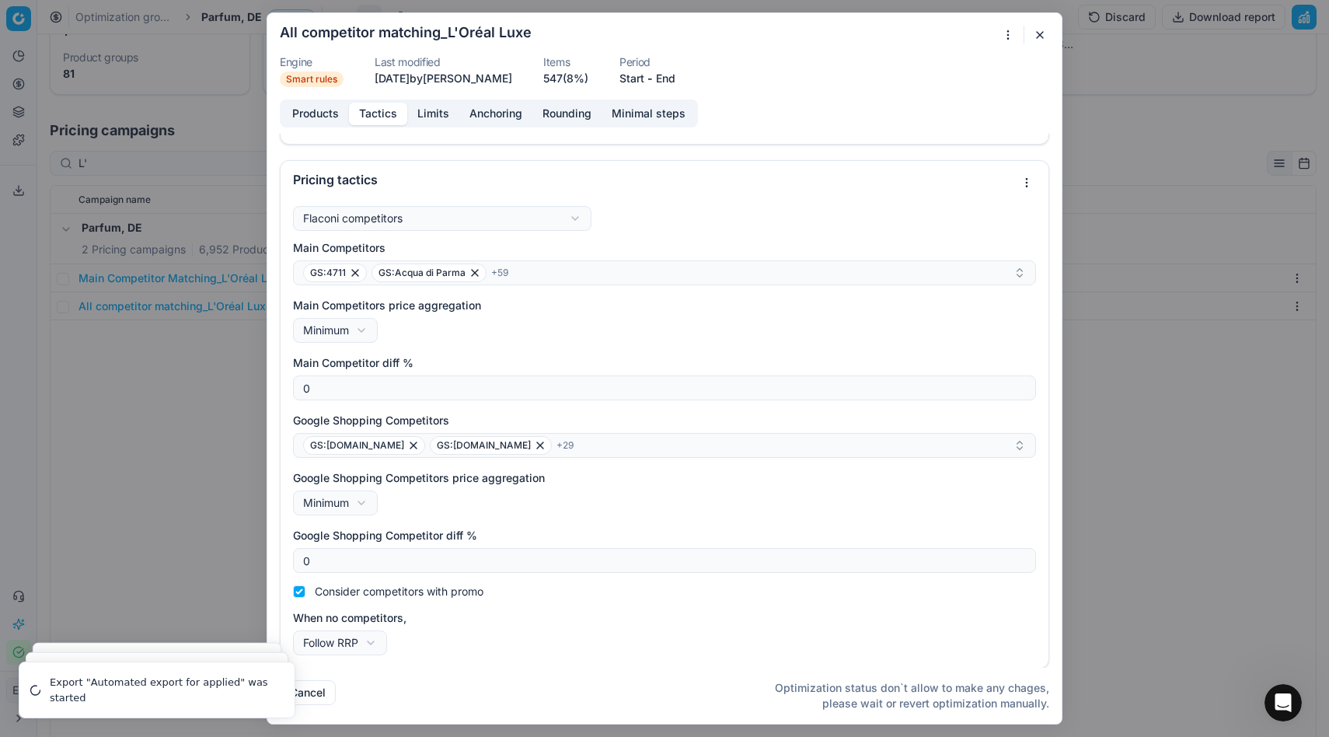
click at [436, 126] on div "Products Tactics Limits Anchoring Rounding Minimal steps" at bounding box center [489, 113] width 418 height 28
click at [731, 39] on button "button" at bounding box center [1039, 35] width 19 height 19
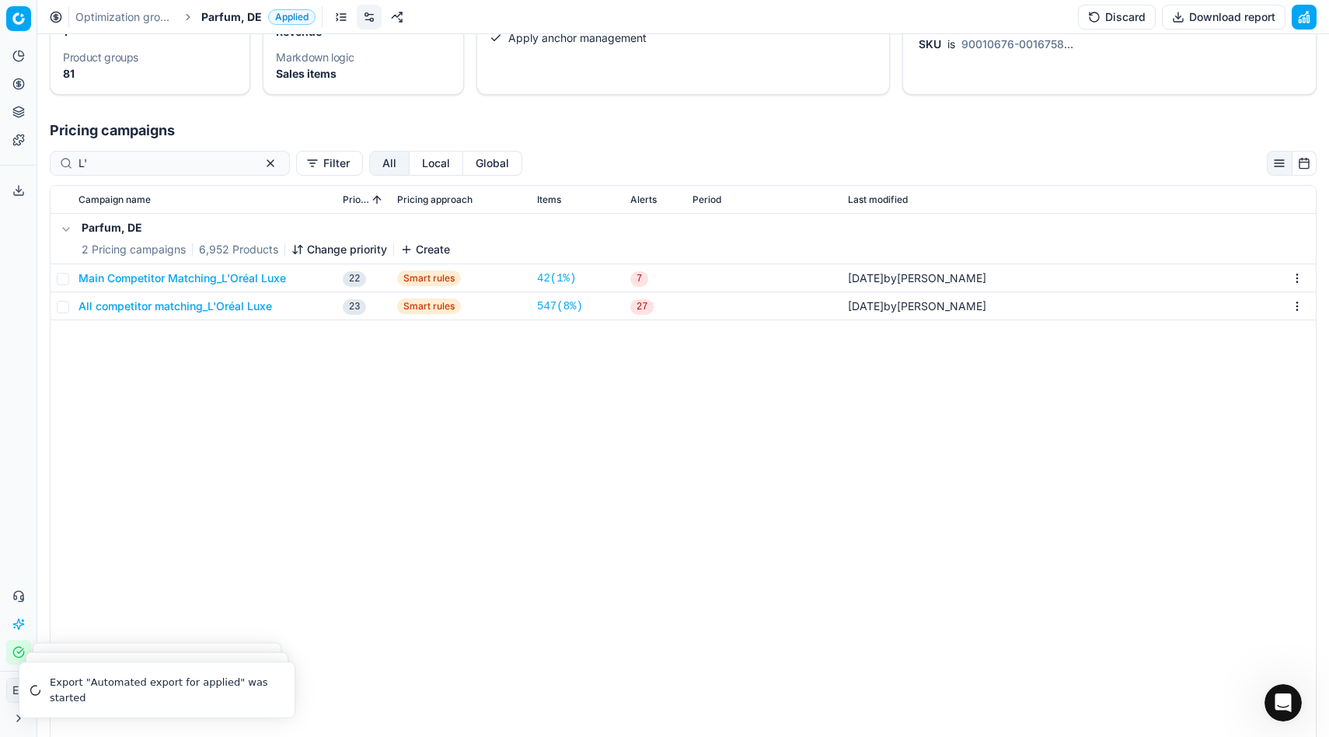
click at [230, 304] on button "All competitor matching_L'Oréal Luxe" at bounding box center [174, 306] width 193 height 16
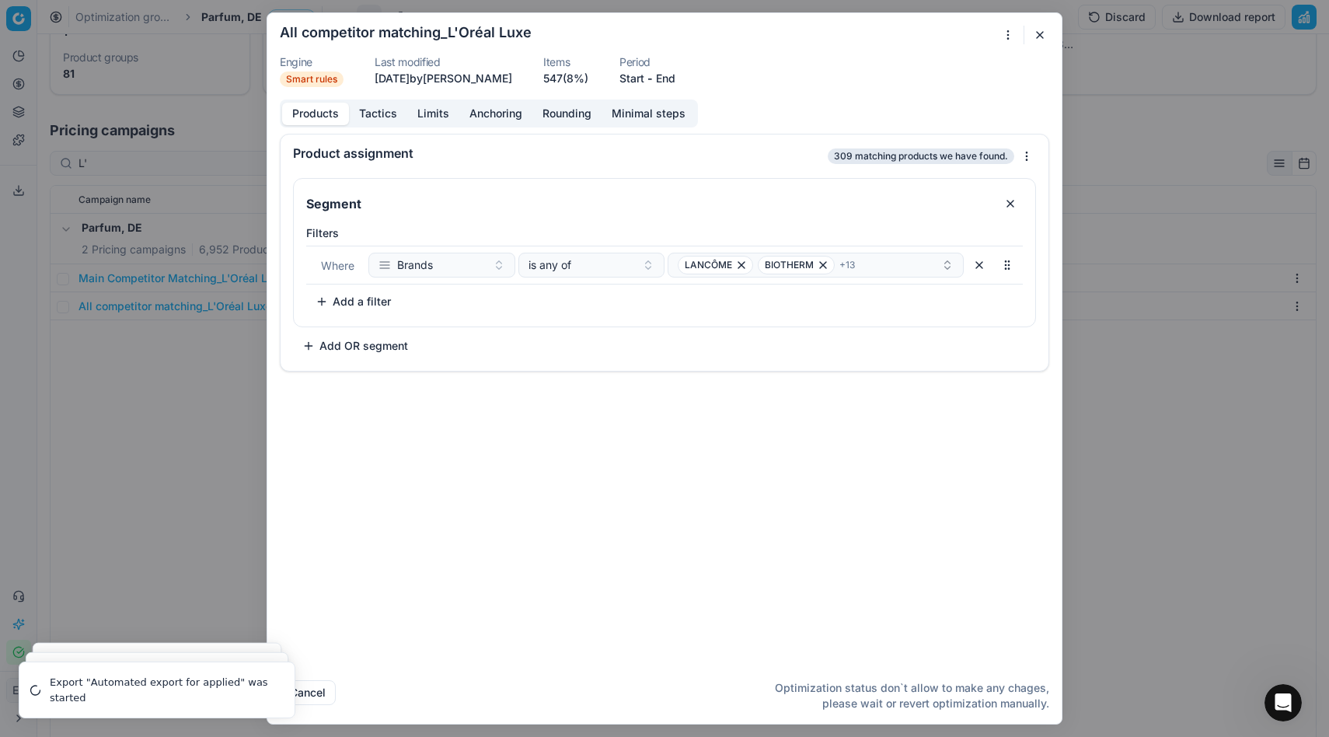
click at [423, 117] on button "Limits" at bounding box center [433, 114] width 52 height 23
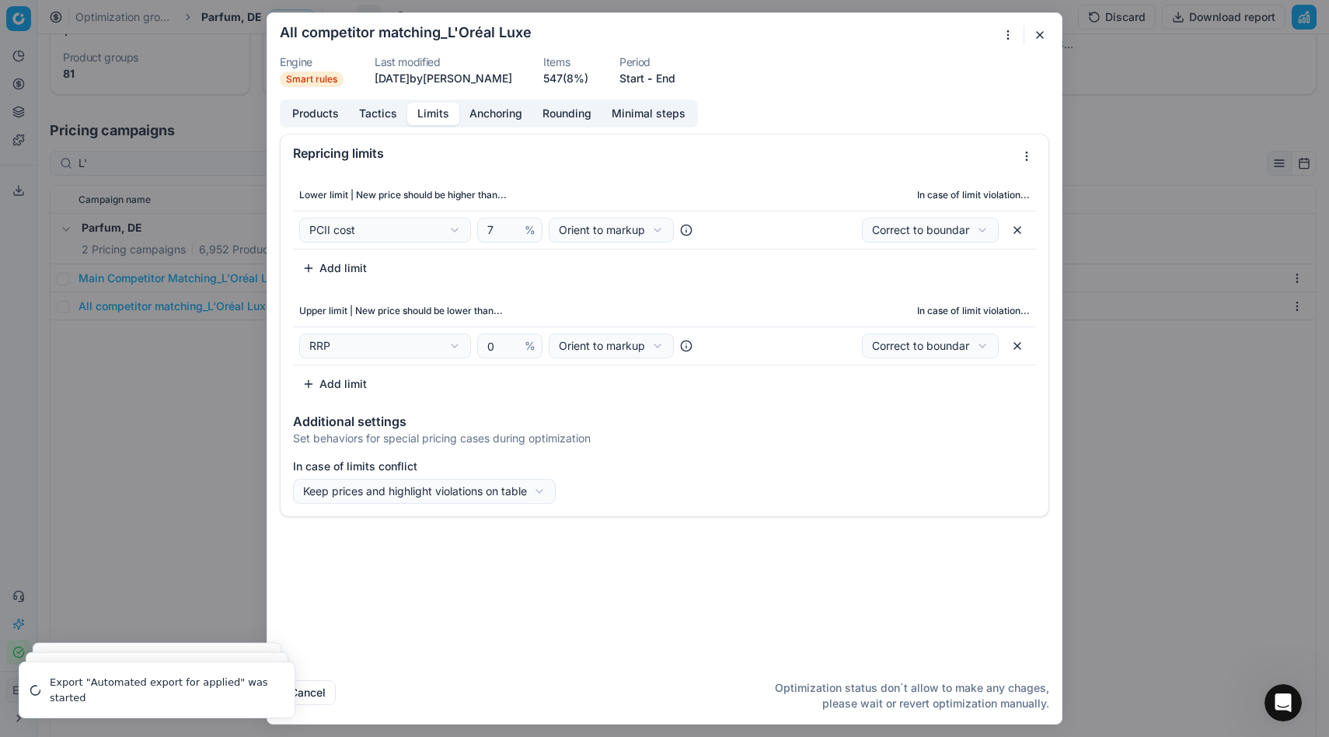
click at [371, 112] on button "Tactics" at bounding box center [378, 114] width 58 height 23
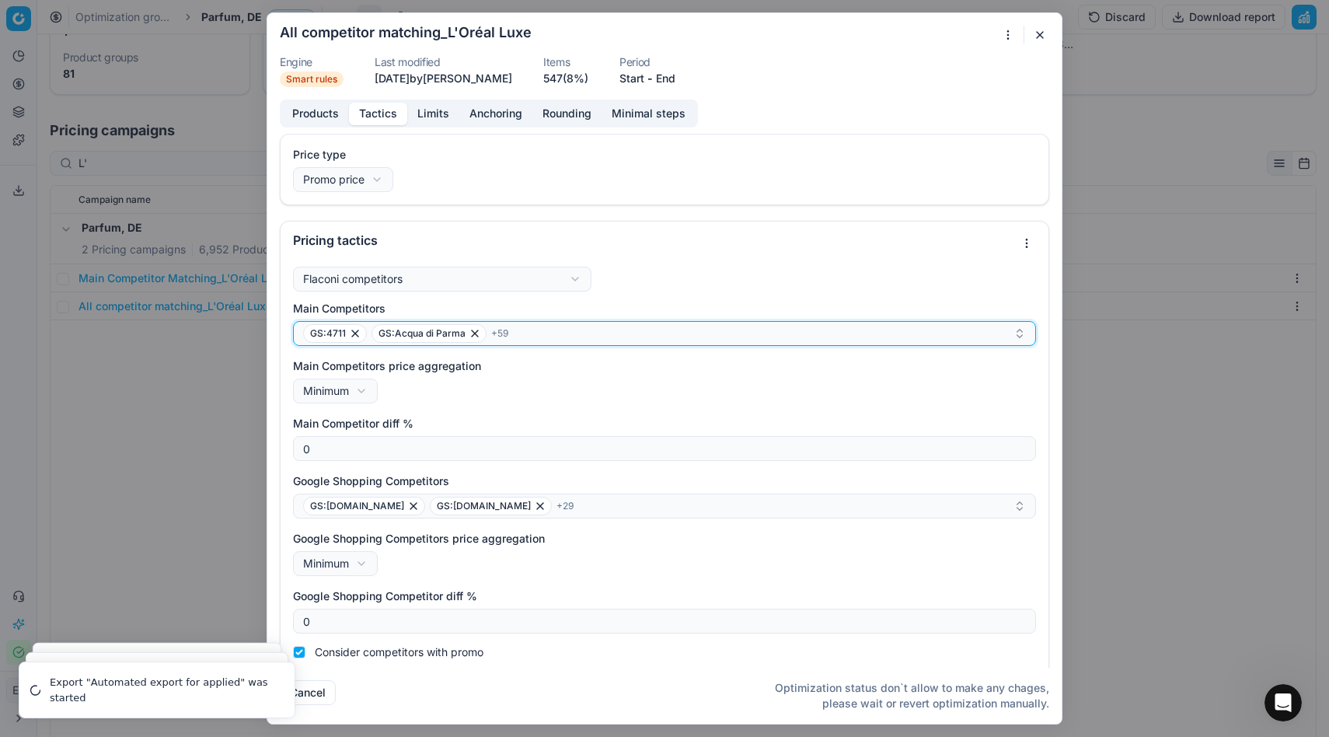
click at [731, 332] on icon "button" at bounding box center [1019, 333] width 12 height 12
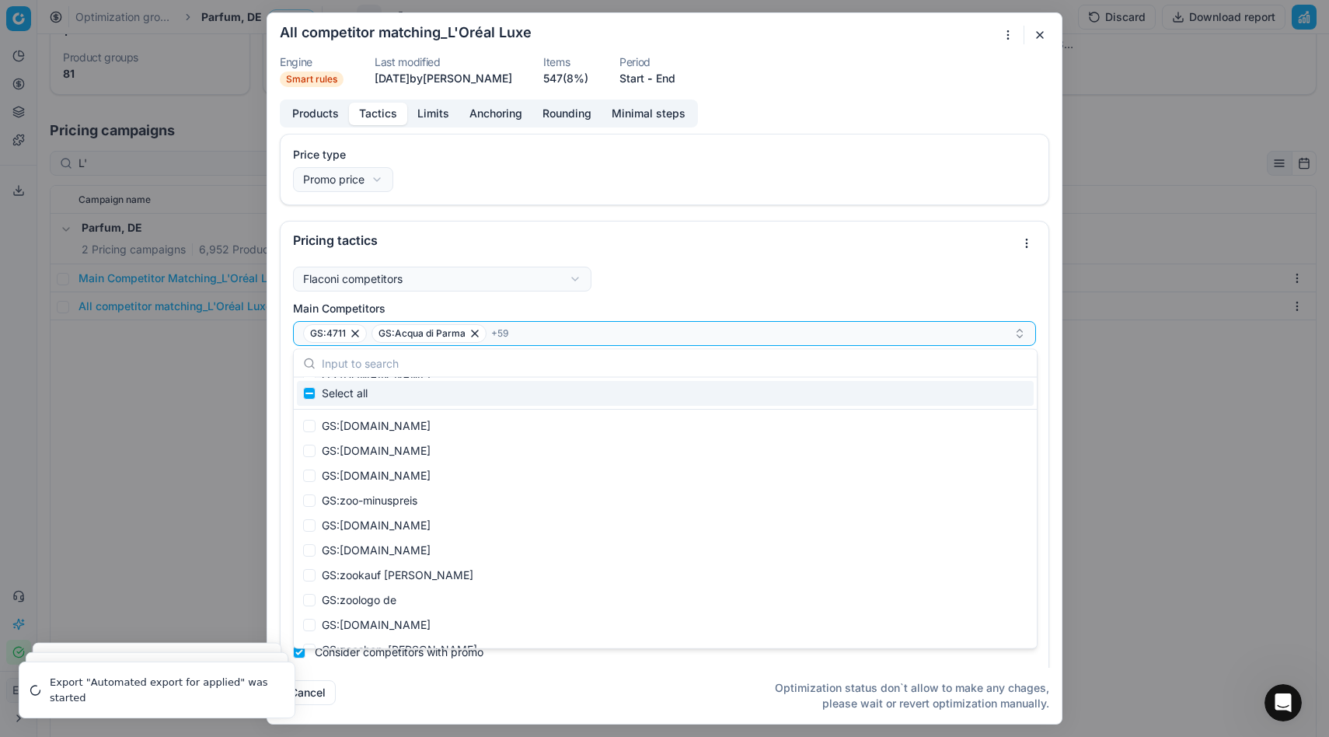
scroll to position [298217, 0]
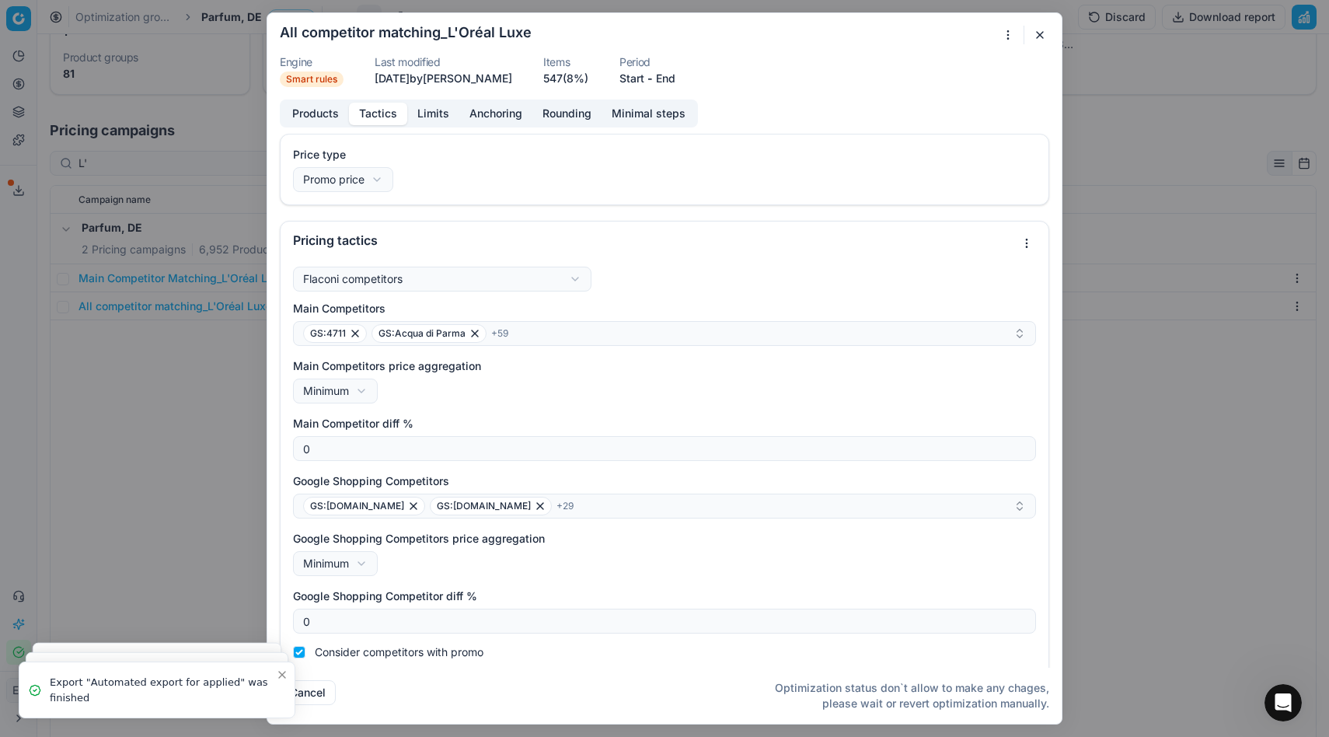
click at [318, 110] on button "Products" at bounding box center [315, 114] width 67 height 23
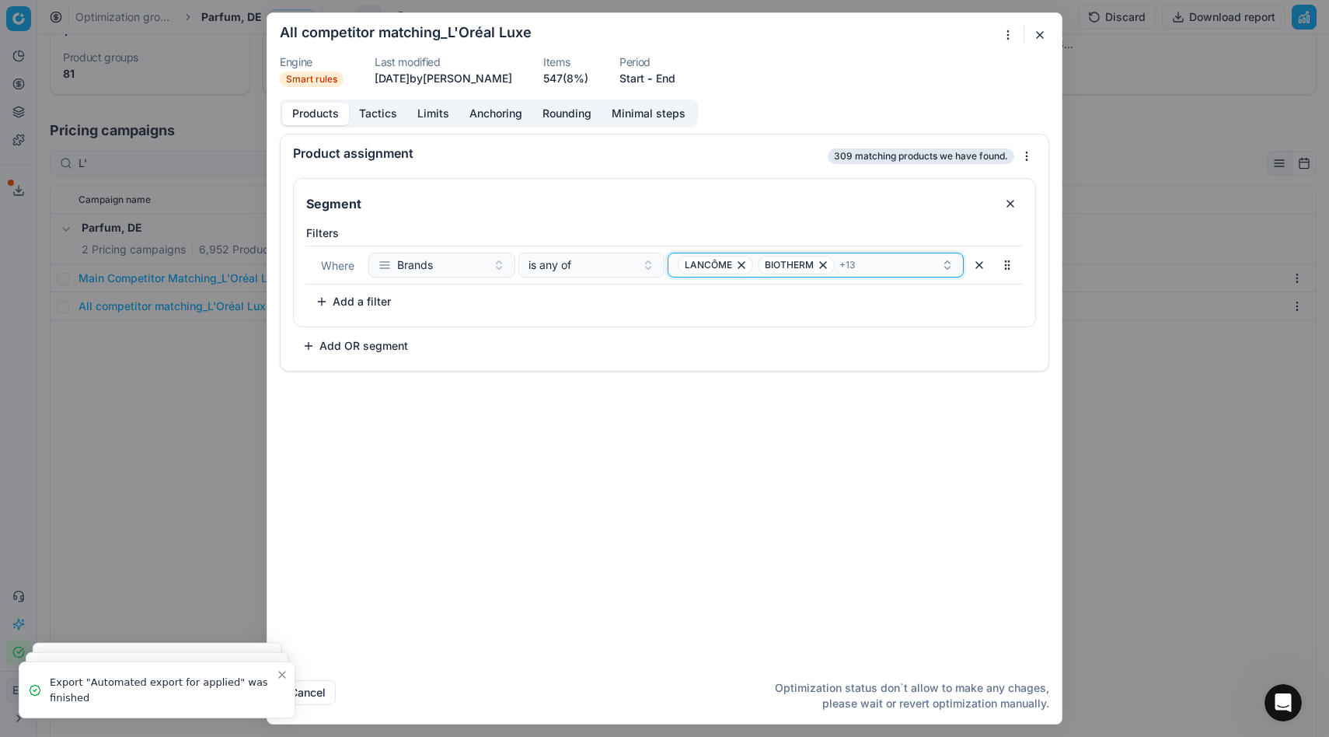
click at [731, 260] on div "LANCÔME BIOTHERM + 13" at bounding box center [808, 265] width 263 height 19
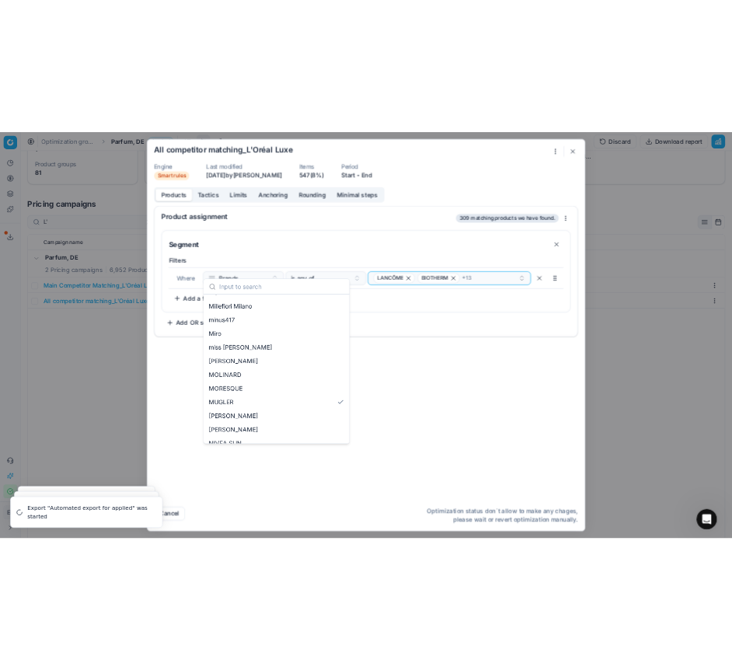
scroll to position [211, 0]
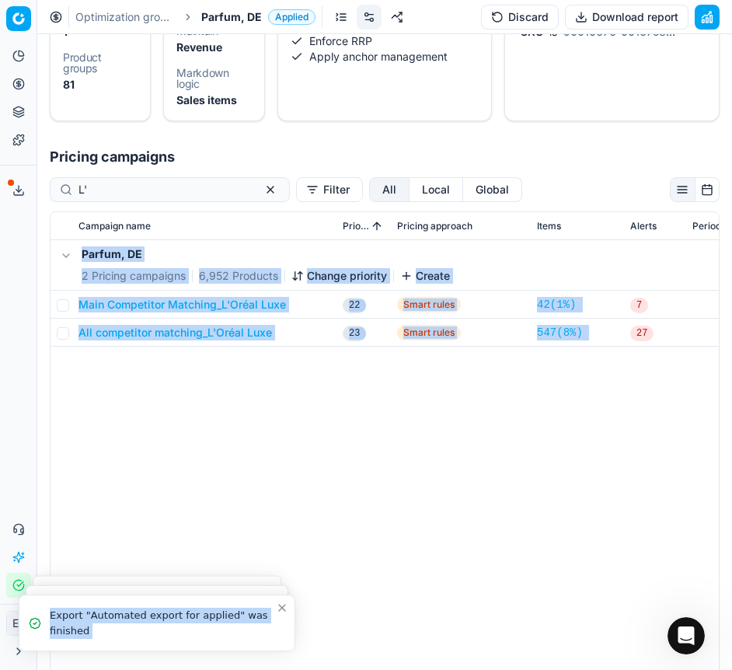
drag, startPoint x: 14, startPoint y: 12, endPoint x: 400, endPoint y: 397, distance: 545.5
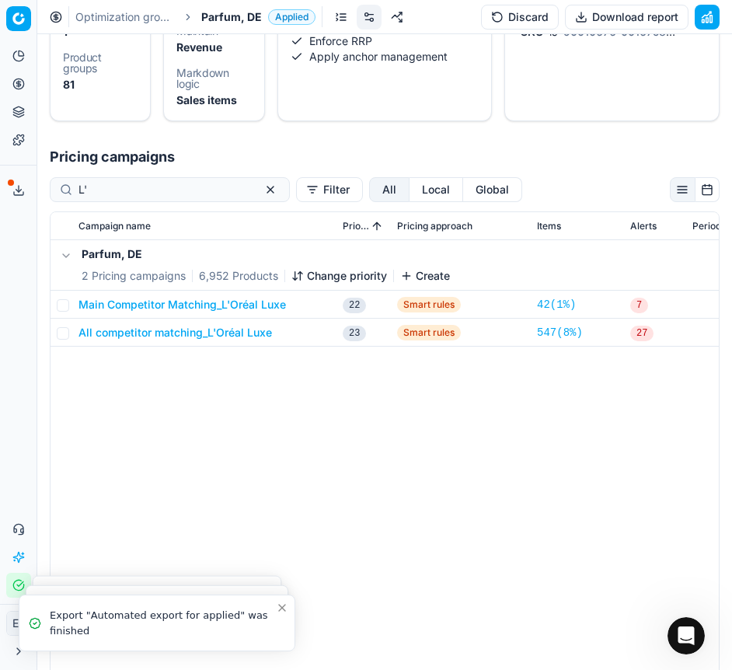
click at [423, 441] on div "Parfum, DE 2 Pricing campaigns 6,952 Products Change priority Create Main Compe…" at bounding box center [385, 482] width 668 height 484
click at [221, 338] on button "All competitor matching_L'Oréal Luxe" at bounding box center [174, 333] width 193 height 16
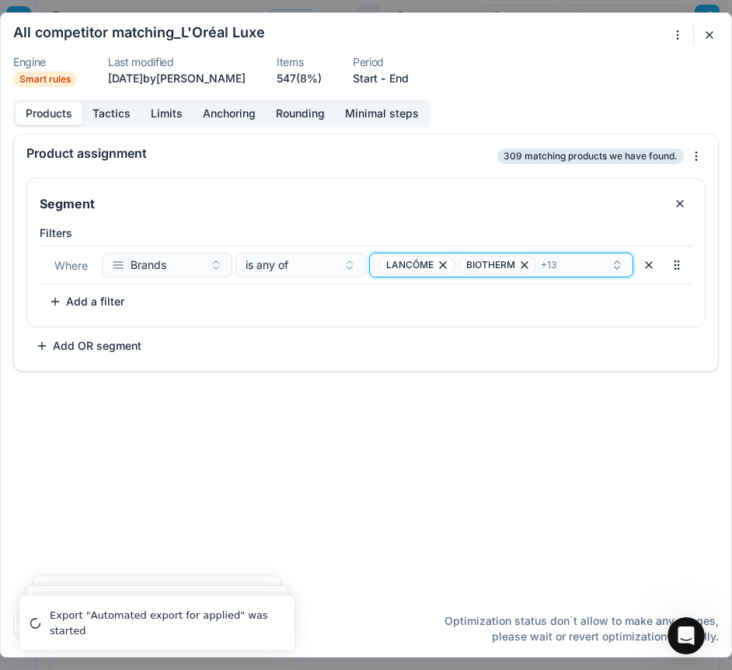
click at [595, 268] on div "LANCÔME BIOTHERM + 13" at bounding box center [495, 265] width 232 height 19
